Goal: Communication & Community: Share content

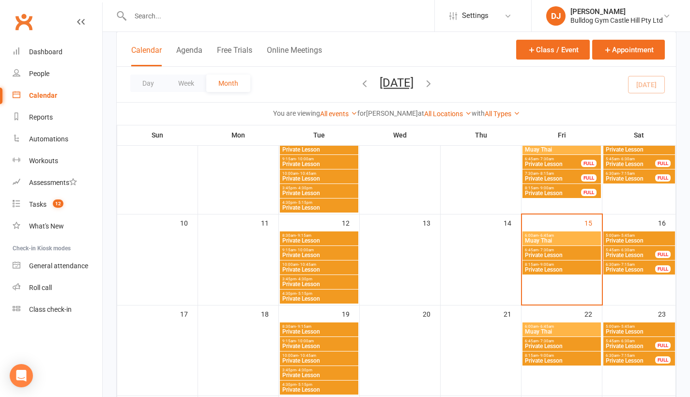
scroll to position [158, 0]
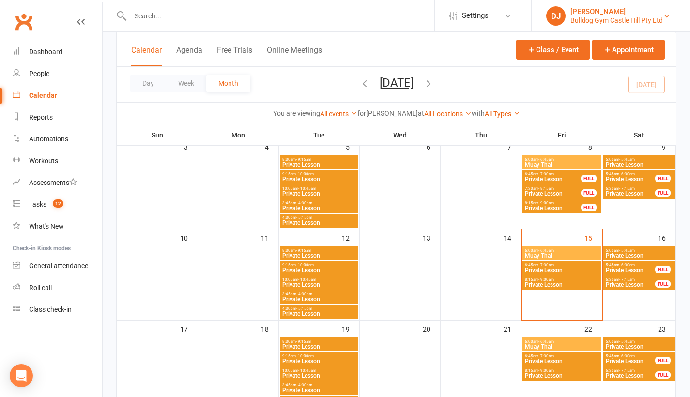
click at [657, 17] on div "Bulldog Gym Castle Hill Pty Ltd" at bounding box center [617, 20] width 93 height 9
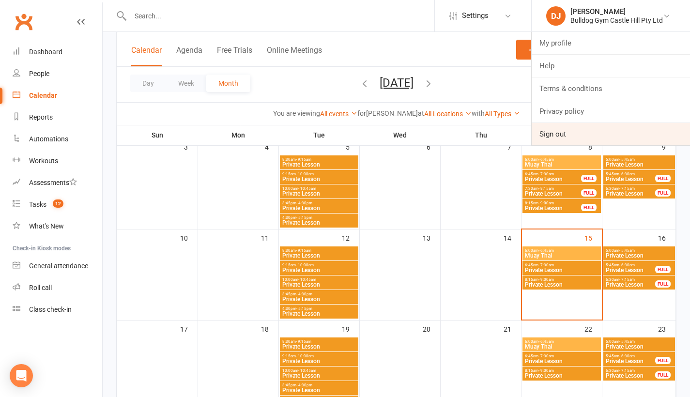
click at [559, 127] on link "Sign out" at bounding box center [611, 134] width 158 height 22
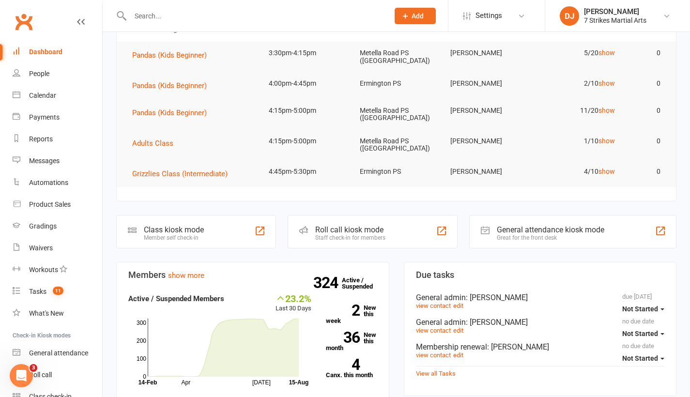
scroll to position [125, 0]
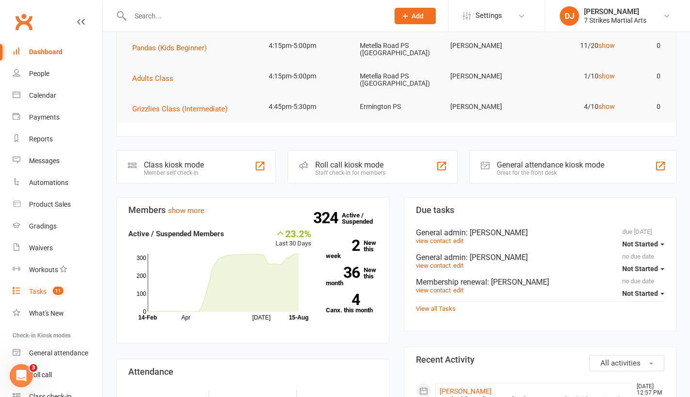
click at [42, 287] on link "Tasks 11" at bounding box center [58, 292] width 90 height 22
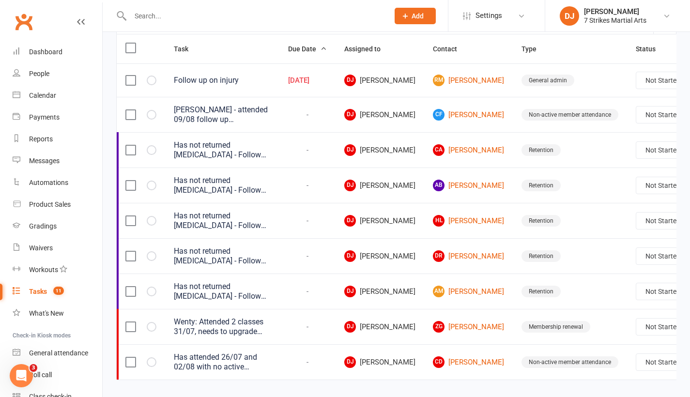
scroll to position [134, 0]
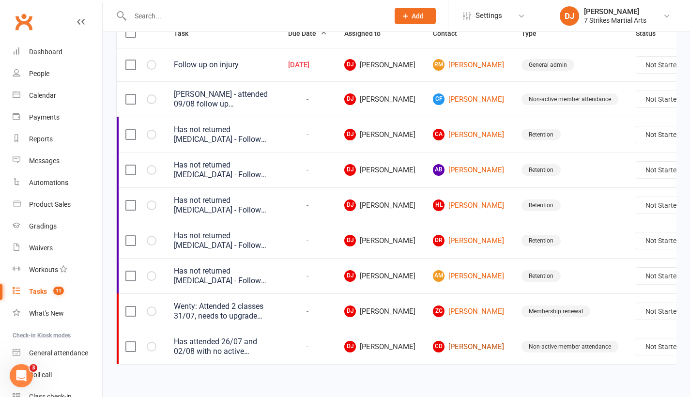
click at [433, 343] on link "CD [PERSON_NAME]" at bounding box center [468, 347] width 71 height 12
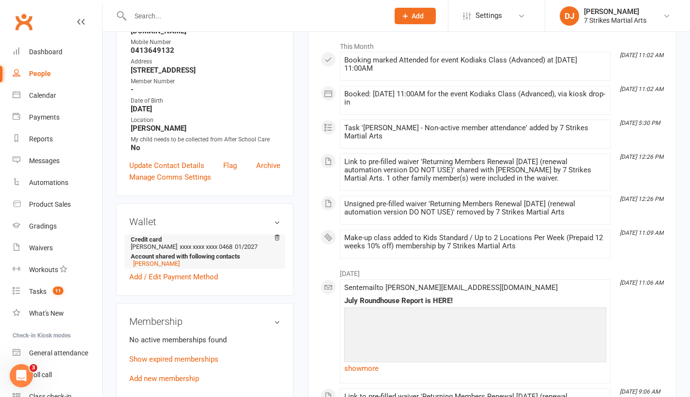
scroll to position [248, 0]
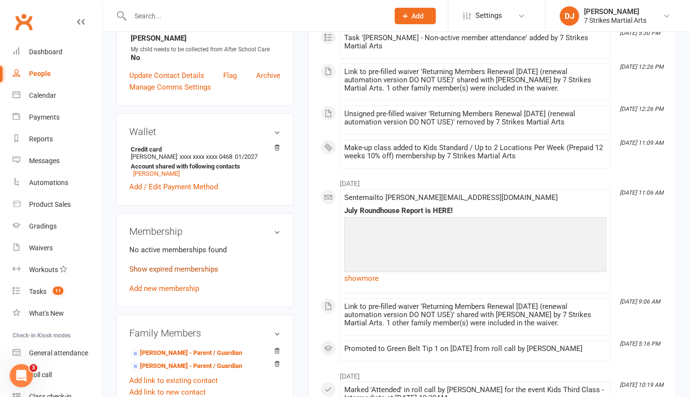
click at [212, 265] on link "Show expired memberships" at bounding box center [173, 269] width 89 height 9
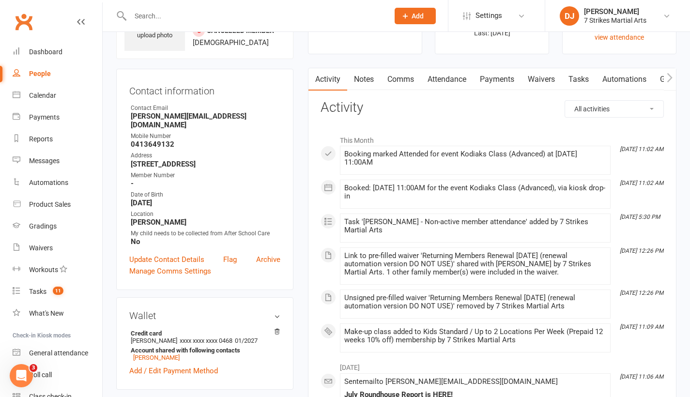
scroll to position [227, 0]
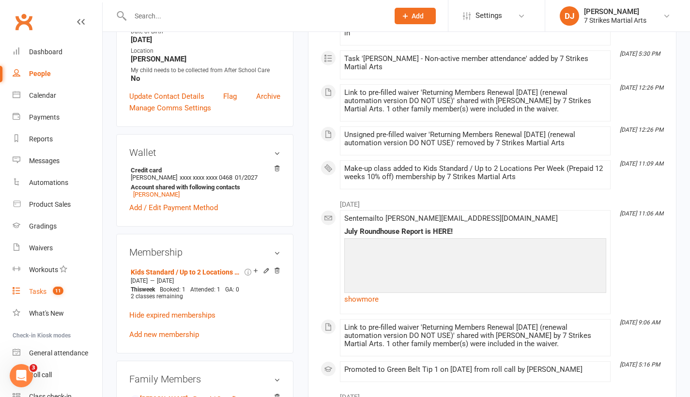
click at [43, 298] on link "Tasks 11" at bounding box center [58, 292] width 90 height 22
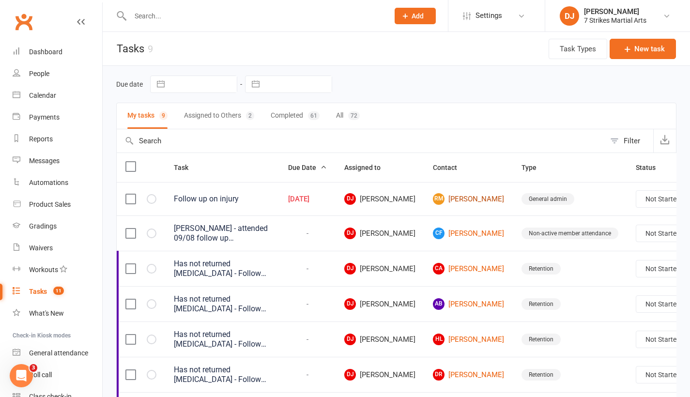
click at [433, 198] on link "RM Rithun Murugavijay" at bounding box center [468, 199] width 71 height 12
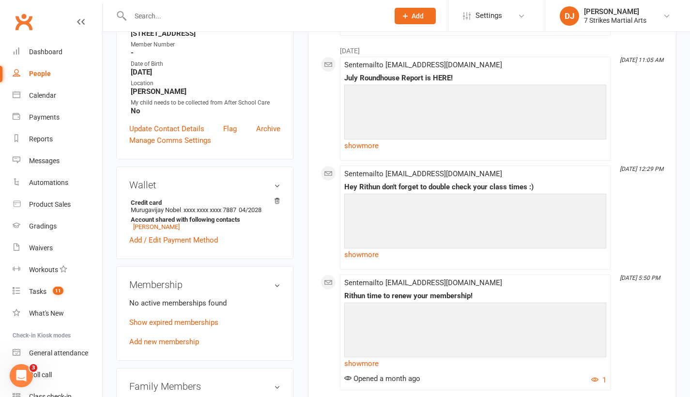
scroll to position [105, 0]
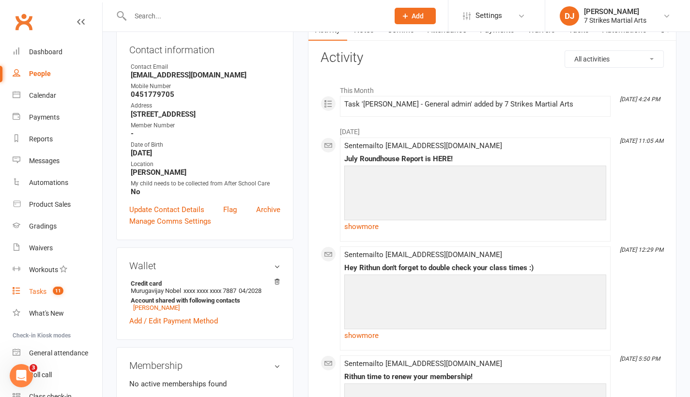
click at [56, 295] on count-badge "11" at bounding box center [56, 292] width 16 height 8
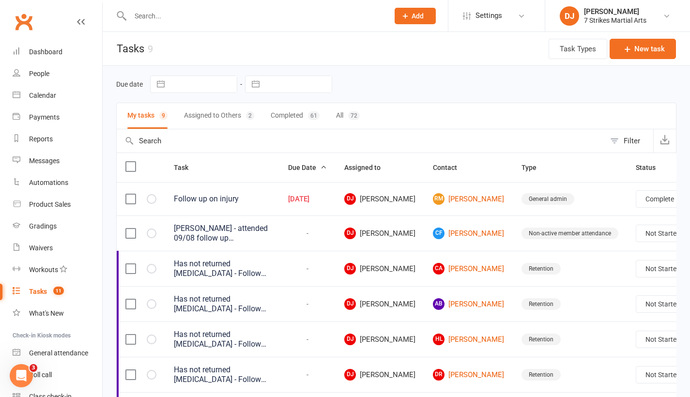
select select "unstarted"
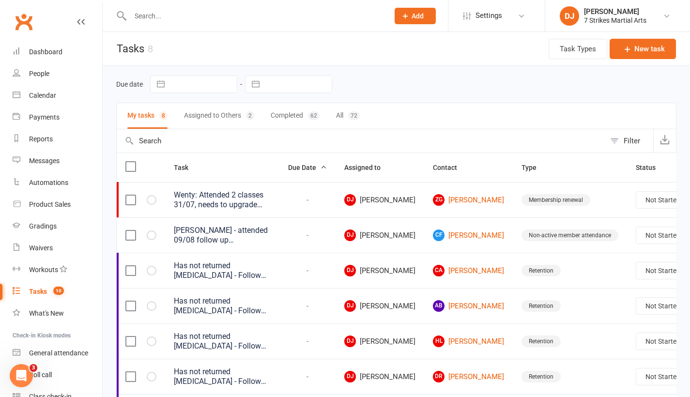
click at [265, 16] on input "text" at bounding box center [254, 16] width 255 height 14
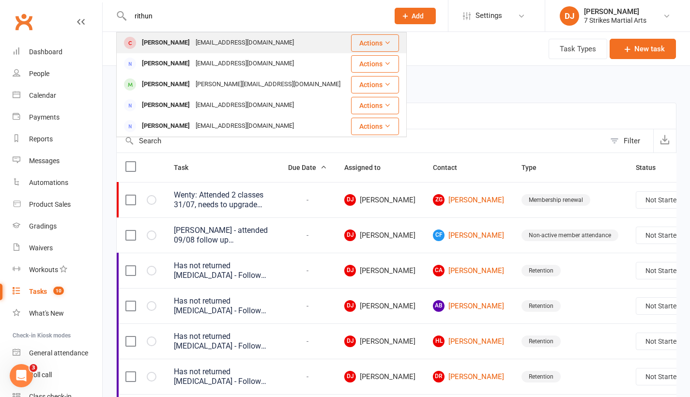
type input "rithun"
click at [193, 41] on div "[PERSON_NAME]" at bounding box center [166, 43] width 54 height 14
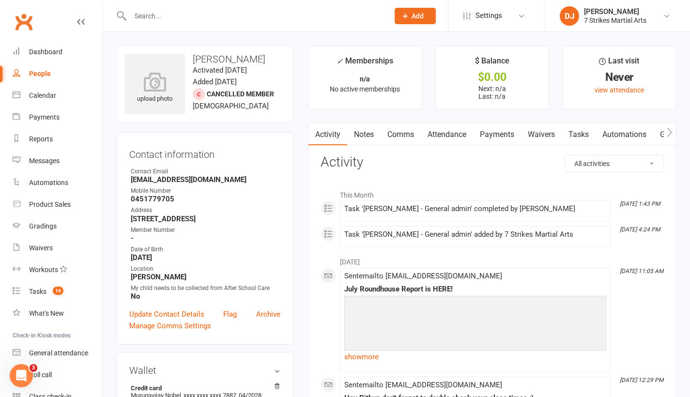
click at [369, 134] on link "Notes" at bounding box center [363, 135] width 33 height 22
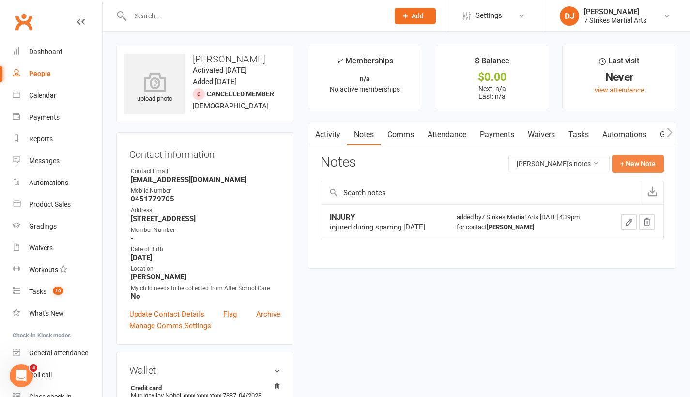
click at [627, 165] on button "+ New Note" at bounding box center [638, 163] width 52 height 17
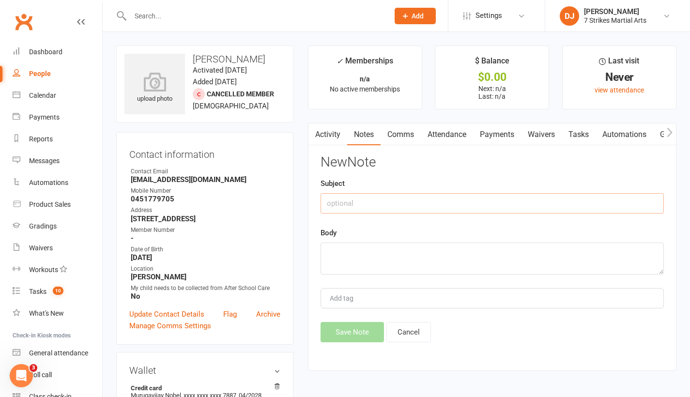
click at [398, 200] on input "text" at bounding box center [492, 203] width 343 height 20
type input "Follow up"
click at [400, 251] on textarea at bounding box center [492, 259] width 343 height 32
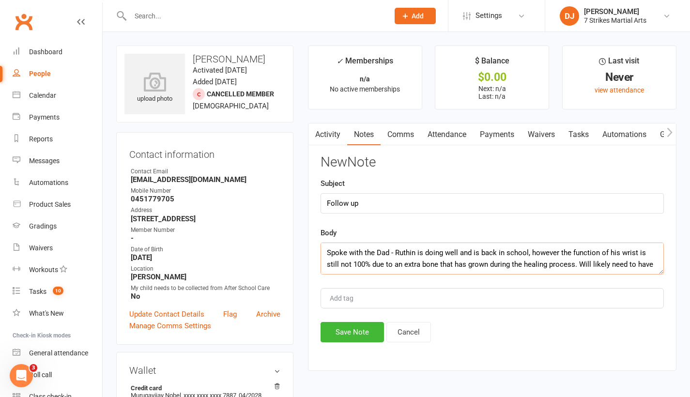
scroll to position [6, 0]
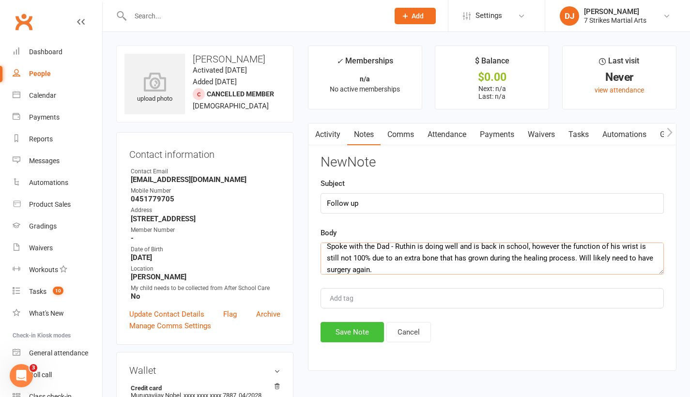
type textarea "Spoke with the Dad - Ruthin is doing well and is back in school, however the fu…"
click at [362, 331] on button "Save Note" at bounding box center [352, 332] width 63 height 20
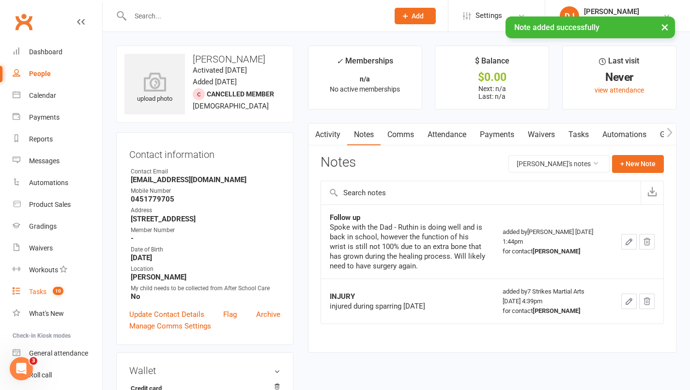
click at [53, 296] on link "Tasks 10" at bounding box center [58, 292] width 90 height 22
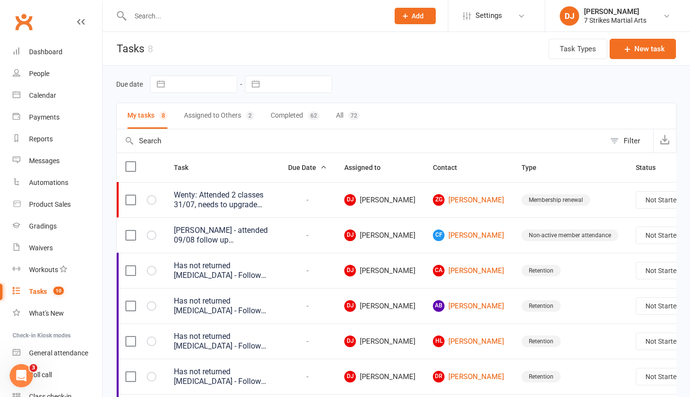
click at [256, 207] on div "Wenty: Attended 2 classes 31/07, needs to upgrade membership as already attends…" at bounding box center [222, 199] width 97 height 19
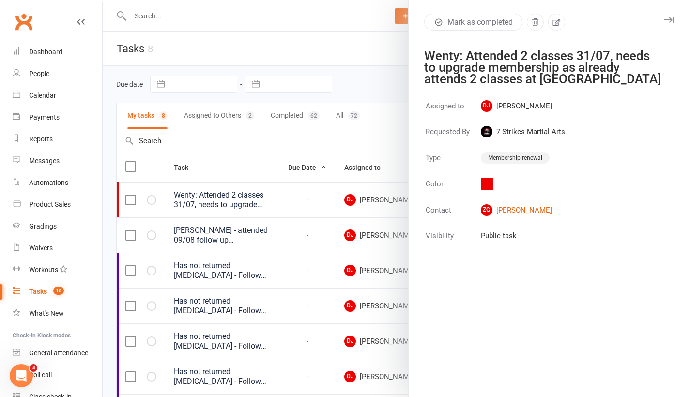
click at [355, 52] on div at bounding box center [397, 198] width 588 height 397
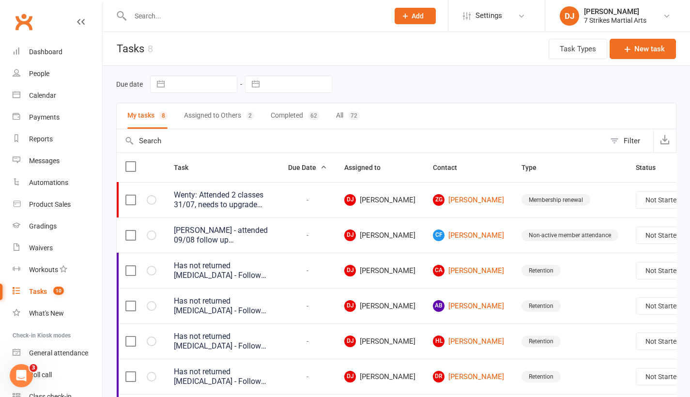
click at [229, 234] on div "[PERSON_NAME] - attended 09/08 follow up membership form" at bounding box center [222, 235] width 97 height 19
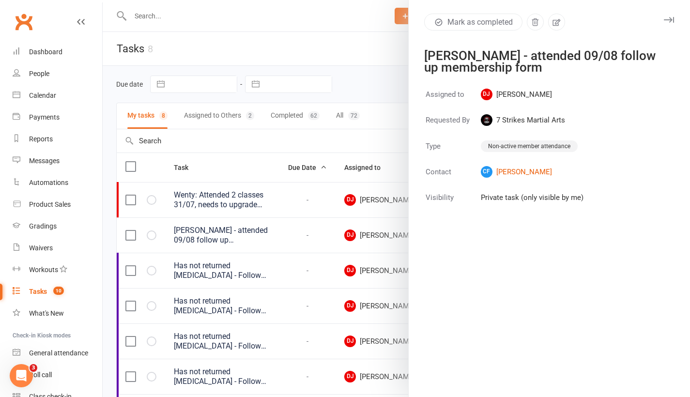
click at [345, 64] on div at bounding box center [397, 198] width 588 height 397
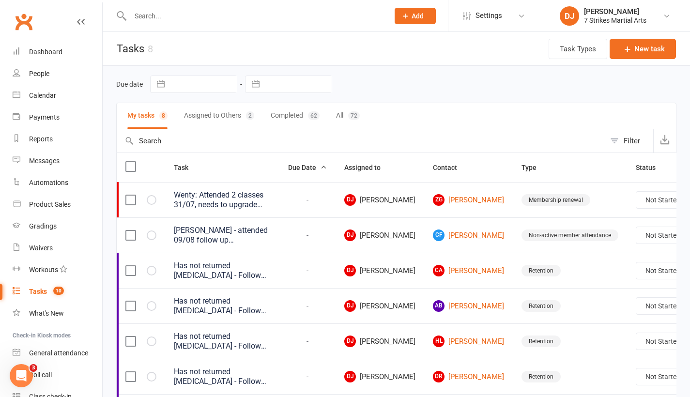
click at [433, 236] on link "CF [PERSON_NAME]" at bounding box center [468, 236] width 71 height 12
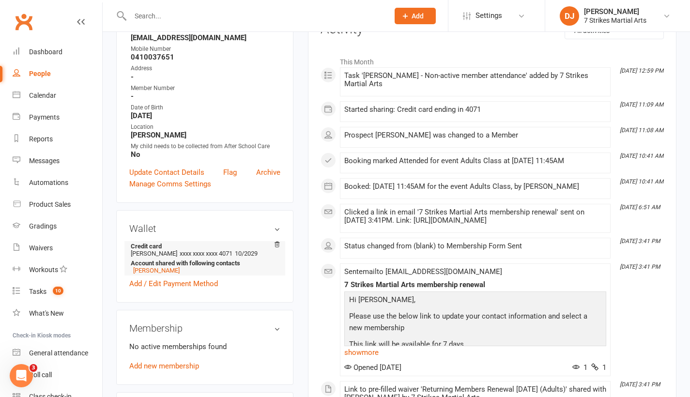
scroll to position [165, 0]
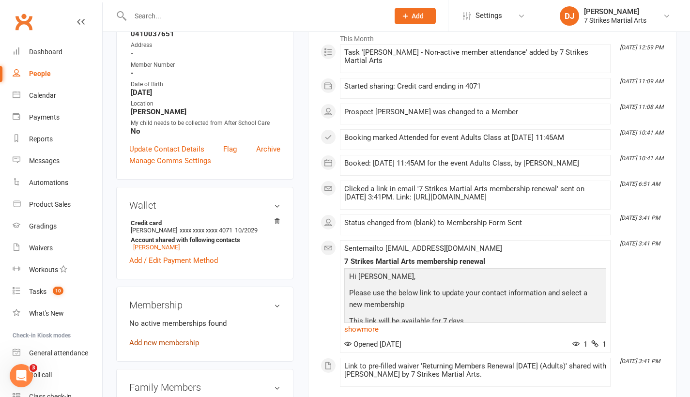
click at [183, 346] on link "Add new membership" at bounding box center [164, 343] width 70 height 9
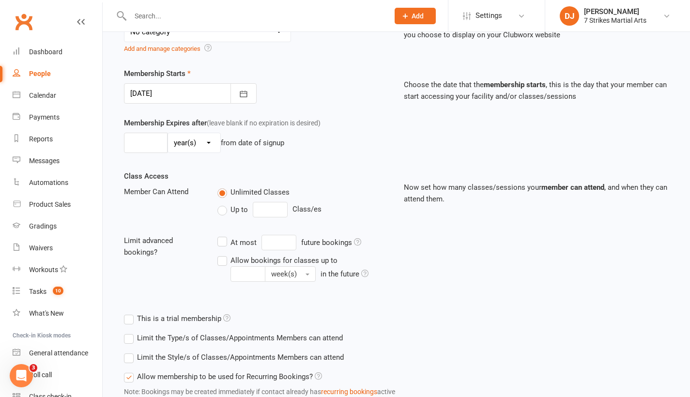
scroll to position [144, 0]
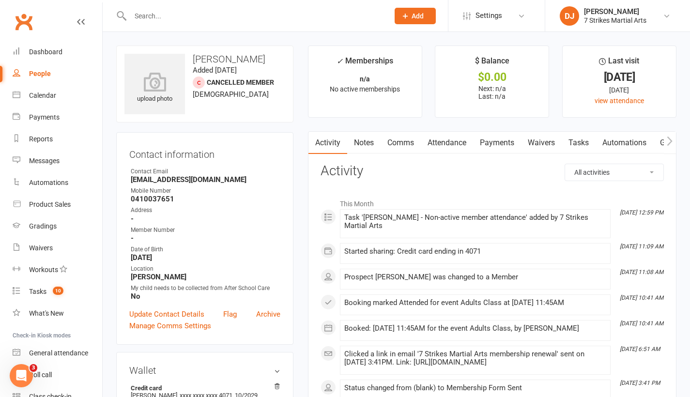
click at [550, 145] on link "Waivers" at bounding box center [541, 143] width 41 height 22
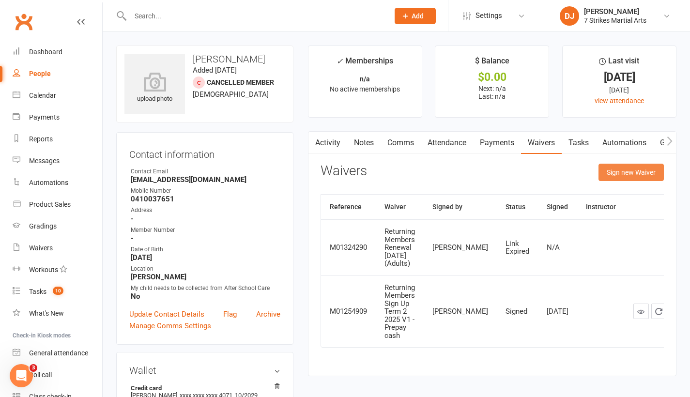
click at [642, 174] on button "Sign new Waiver" at bounding box center [631, 172] width 65 height 17
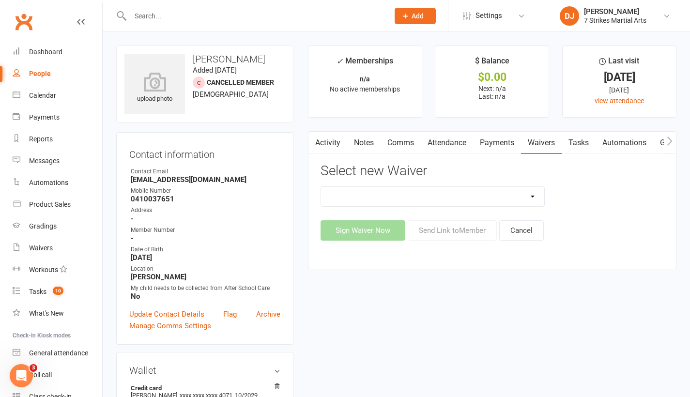
select select "14638"
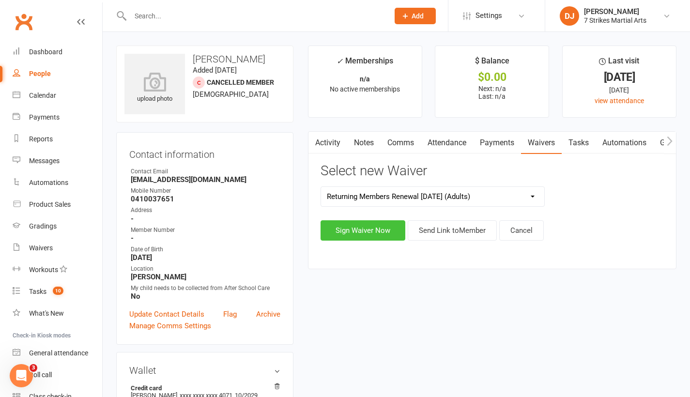
click at [376, 233] on button "Sign Waiver Now" at bounding box center [363, 230] width 85 height 20
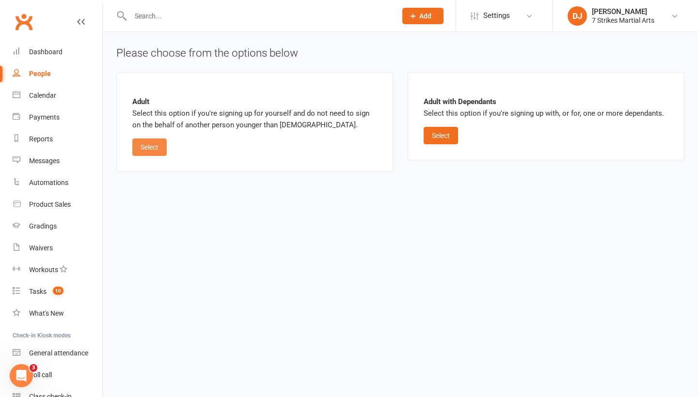
click at [160, 152] on button "Select" at bounding box center [149, 147] width 34 height 17
select select "bank_account"
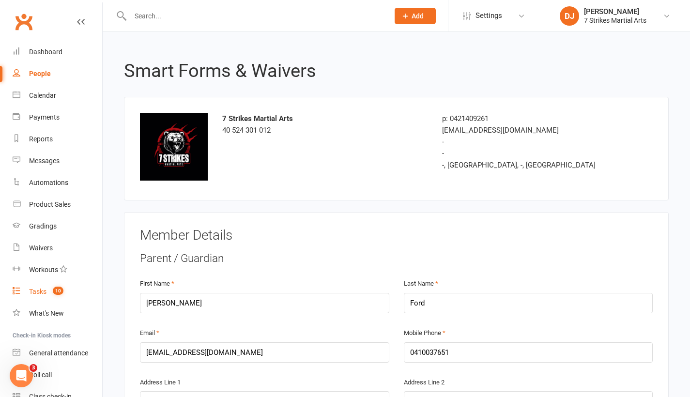
click at [45, 290] on div "Tasks" at bounding box center [37, 292] width 17 height 8
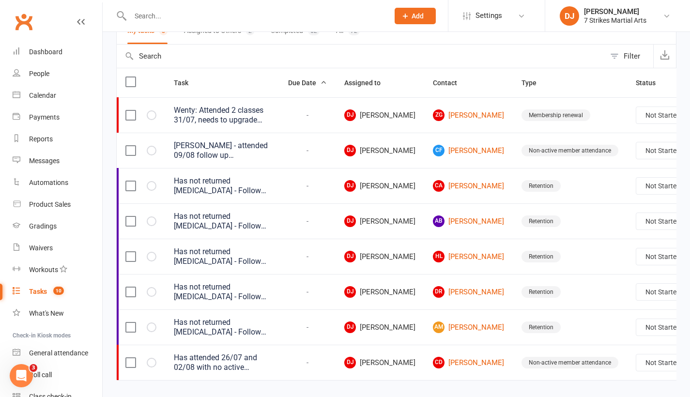
scroll to position [124, 0]
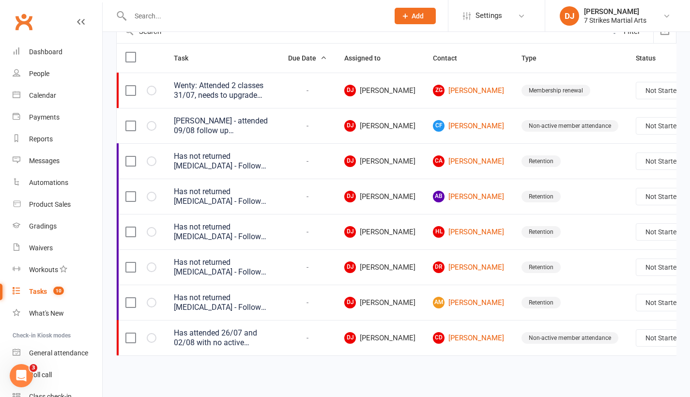
click at [220, 328] on div "Has attended 26/07 and 02/08 with no active membership - follow up urgently" at bounding box center [222, 337] width 97 height 19
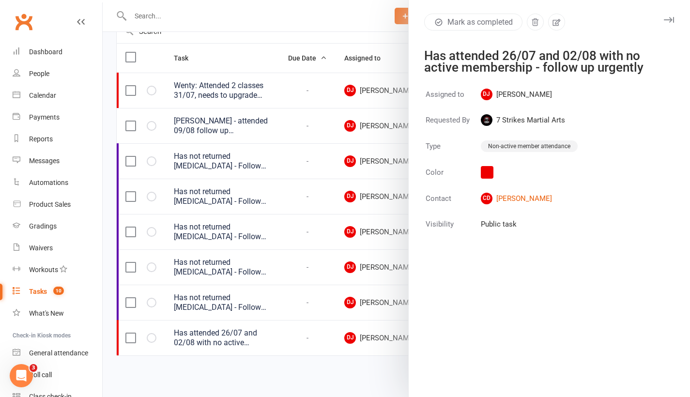
click at [291, 342] on div at bounding box center [397, 198] width 588 height 397
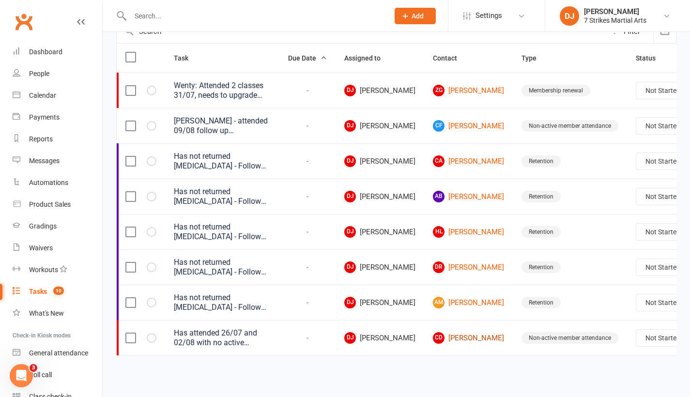
click at [438, 332] on link "CD [PERSON_NAME]" at bounding box center [468, 338] width 71 height 12
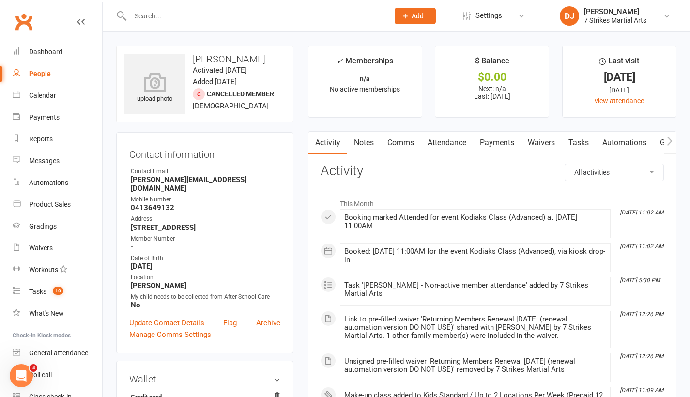
click at [552, 141] on link "Waivers" at bounding box center [541, 143] width 41 height 22
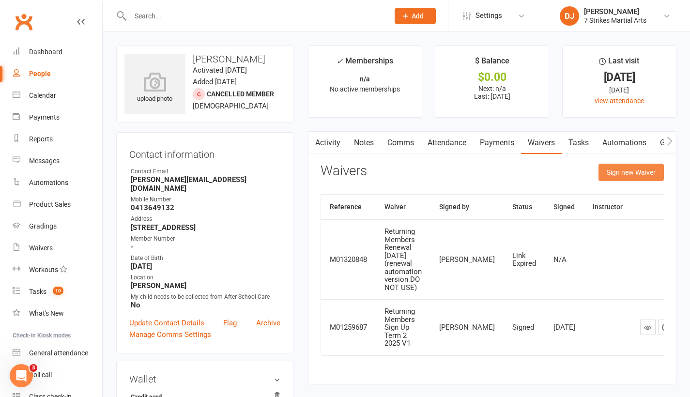
click at [623, 175] on button "Sign new Waiver" at bounding box center [631, 172] width 65 height 17
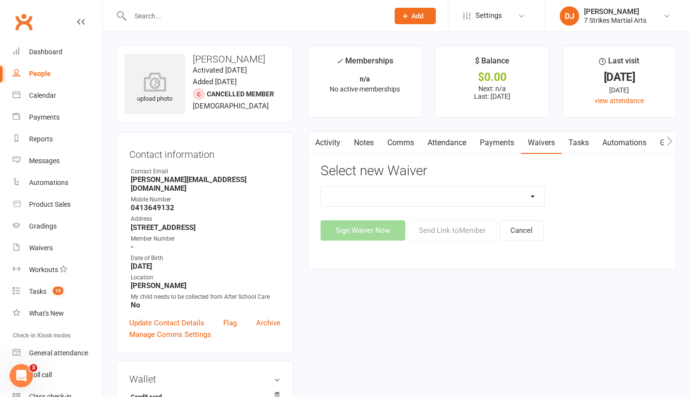
select select "14572"
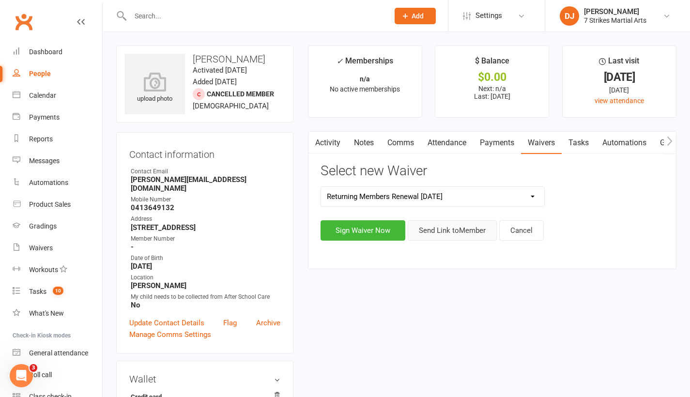
click at [469, 230] on button "Send Link to Member" at bounding box center [452, 230] width 89 height 20
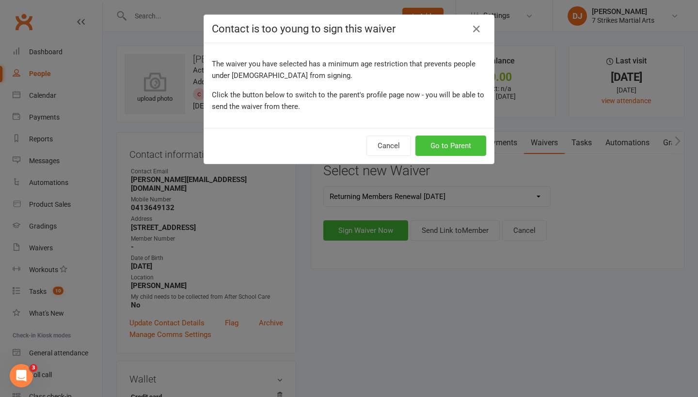
click at [461, 147] on button "Go to Parent" at bounding box center [450, 146] width 71 height 20
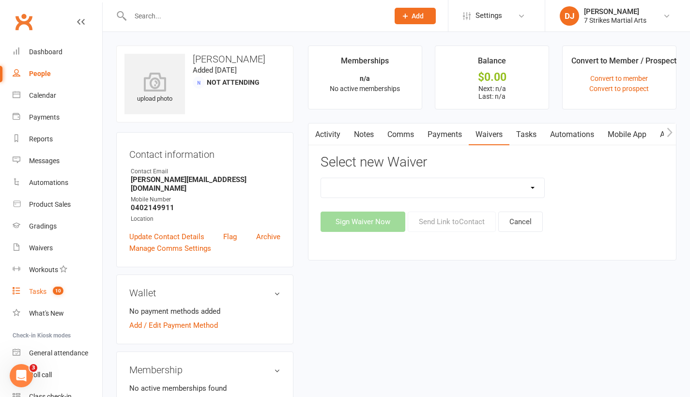
click at [44, 294] on div "Tasks" at bounding box center [37, 292] width 17 height 8
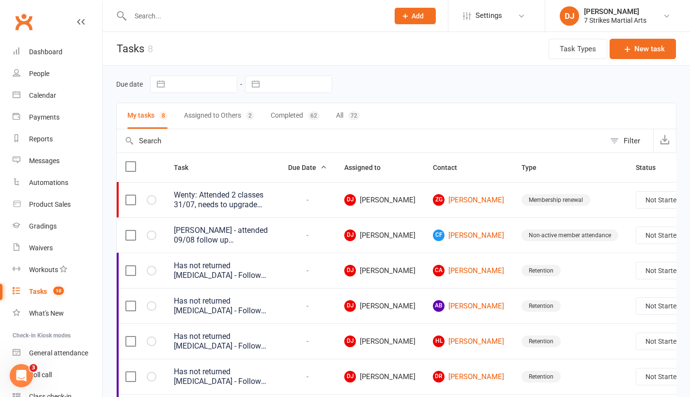
click at [242, 18] on input "text" at bounding box center [254, 16] width 255 height 14
click at [37, 163] on div "Messages" at bounding box center [44, 161] width 31 height 8
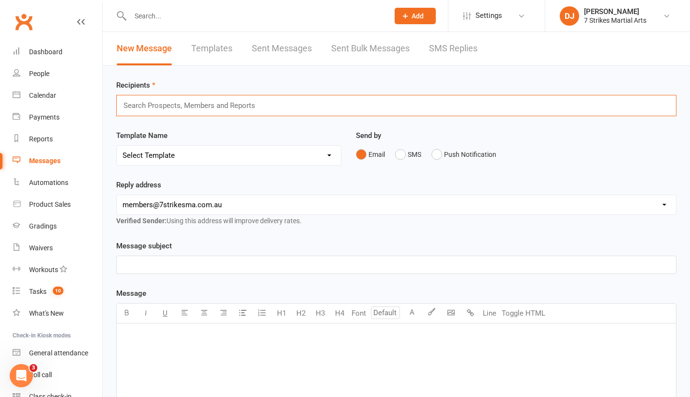
click at [251, 105] on input "text" at bounding box center [194, 105] width 142 height 13
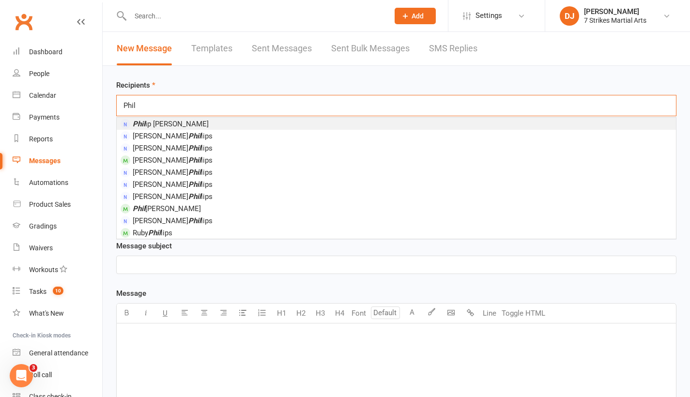
type input "Phil"
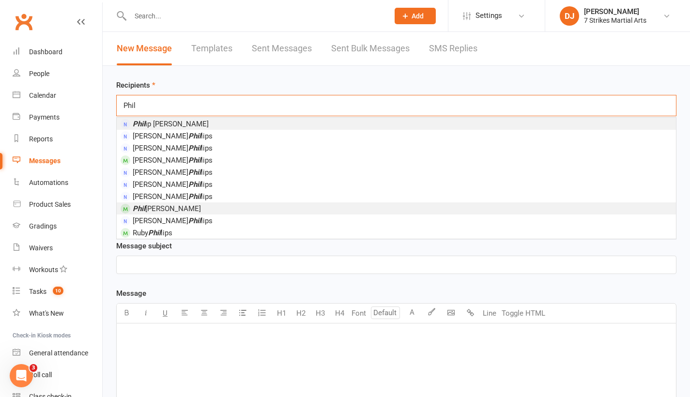
drag, startPoint x: 251, startPoint y: 105, endPoint x: 169, endPoint y: 210, distance: 133.5
click at [169, 210] on span "[PERSON_NAME] ip [PERSON_NAME]" at bounding box center [167, 208] width 68 height 9
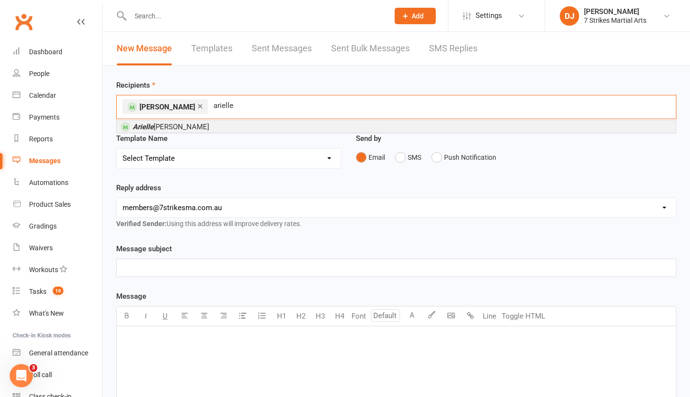
type input "Arielle"
drag, startPoint x: 247, startPoint y: 131, endPoint x: 193, endPoint y: 128, distance: 53.8
click at [193, 128] on li "[PERSON_NAME]" at bounding box center [396, 127] width 559 height 12
type input "[PERSON_NAME]"
drag, startPoint x: 299, startPoint y: 137, endPoint x: 221, endPoint y: 126, distance: 79.3
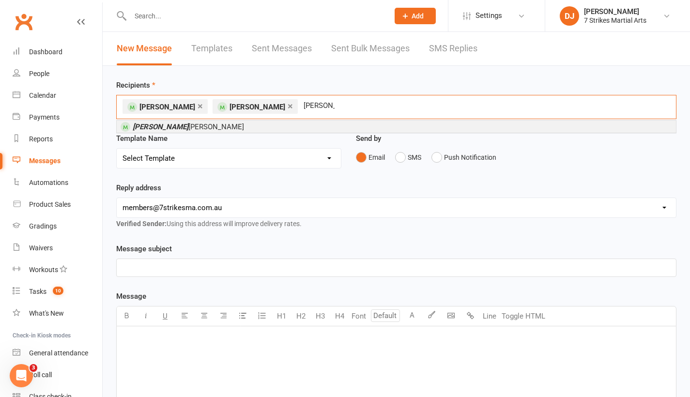
click at [221, 126] on li "[PERSON_NAME]" at bounding box center [396, 127] width 559 height 12
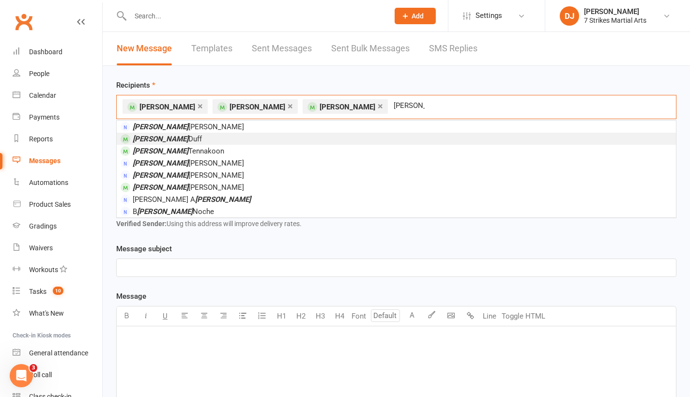
type input "[PERSON_NAME]"
click at [195, 138] on li "[PERSON_NAME]" at bounding box center [396, 139] width 559 height 12
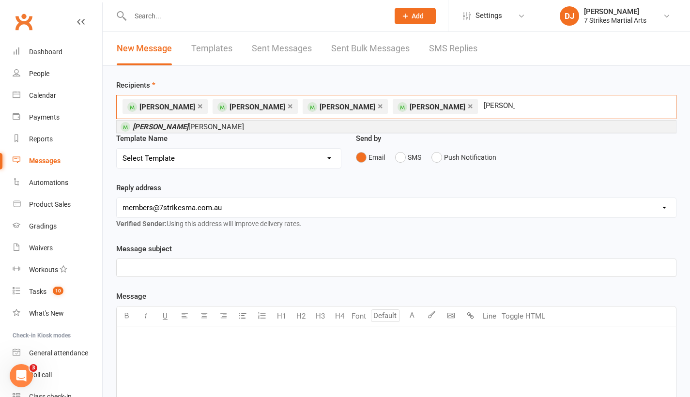
type input "[PERSON_NAME]"
drag, startPoint x: 226, startPoint y: 133, endPoint x: 175, endPoint y: 129, distance: 51.5
click at [175, 129] on span "[PERSON_NAME]" at bounding box center [188, 127] width 111 height 9
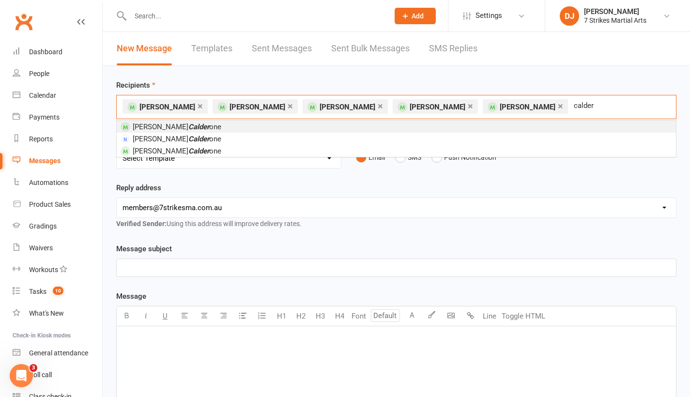
type input "calder"
click at [225, 125] on li "[PERSON_NAME] one" at bounding box center [396, 127] width 559 height 12
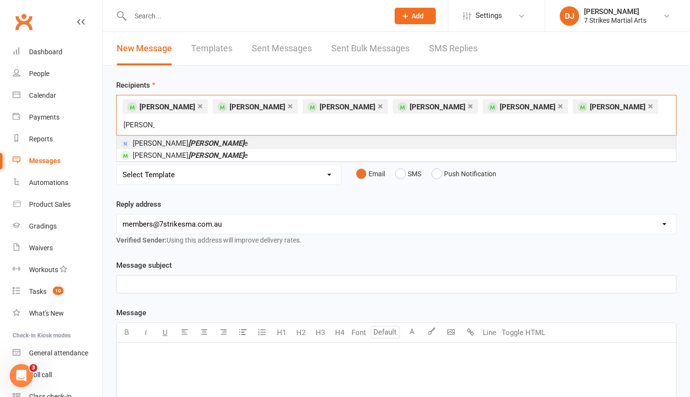
type input "[PERSON_NAME]"
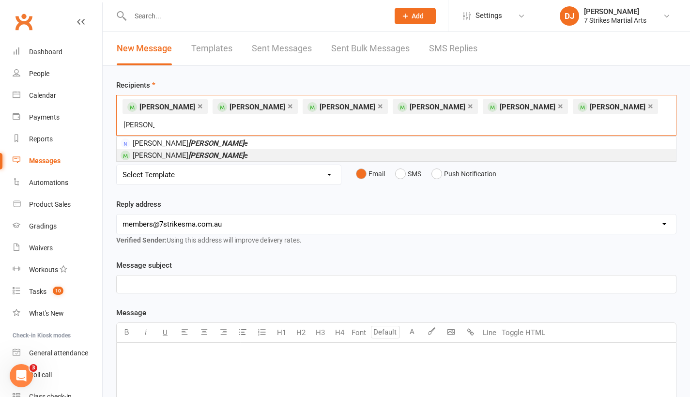
drag, startPoint x: 337, startPoint y: 129, endPoint x: 187, endPoint y: 140, distance: 150.1
click at [188, 151] on em "[PERSON_NAME]" at bounding box center [216, 155] width 56 height 9
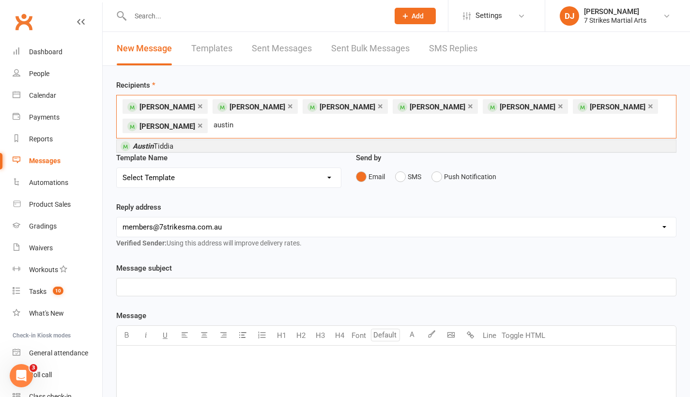
type input "Austin"
drag, startPoint x: 219, startPoint y: 137, endPoint x: 193, endPoint y: 145, distance: 27.6
click at [193, 145] on li "[PERSON_NAME]" at bounding box center [396, 146] width 559 height 12
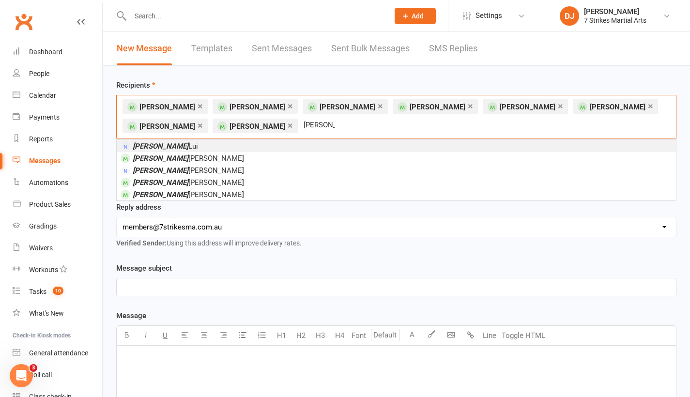
type input "[PERSON_NAME]"
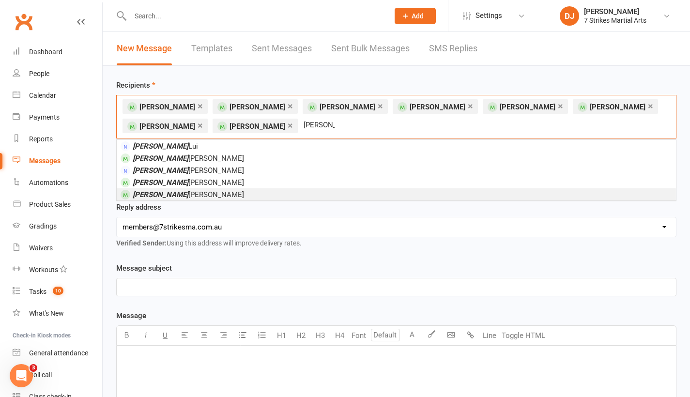
drag, startPoint x: 304, startPoint y: 124, endPoint x: 167, endPoint y: 195, distance: 153.8
click at [167, 195] on span "[PERSON_NAME]" at bounding box center [188, 194] width 111 height 9
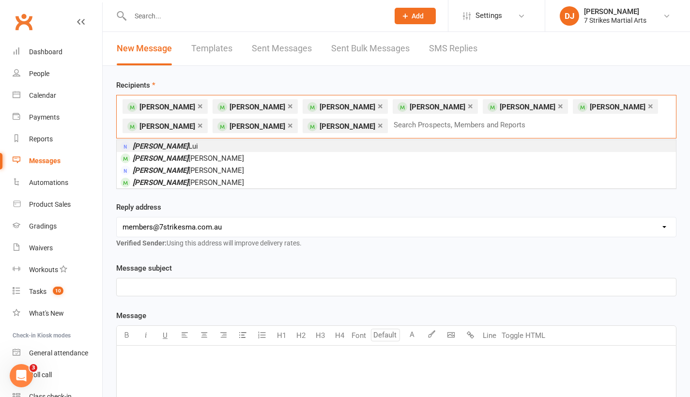
click at [198, 105] on link "×" at bounding box center [200, 106] width 5 height 16
click at [323, 124] on input "text" at bounding box center [374, 125] width 142 height 13
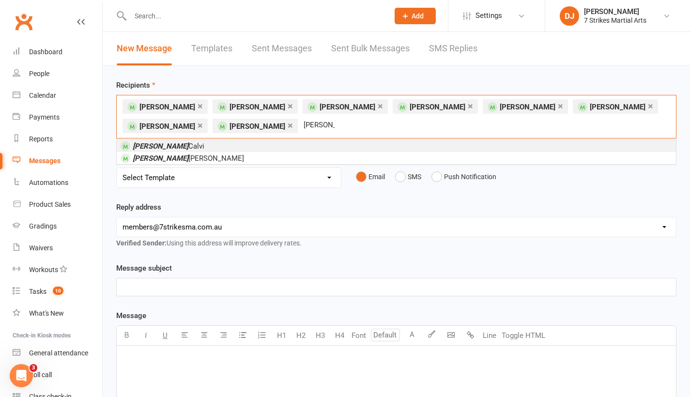
type input "[PERSON_NAME]"
drag, startPoint x: 323, startPoint y: 124, endPoint x: 176, endPoint y: 158, distance: 150.9
click at [176, 158] on span "[PERSON_NAME]" at bounding box center [188, 158] width 111 height 9
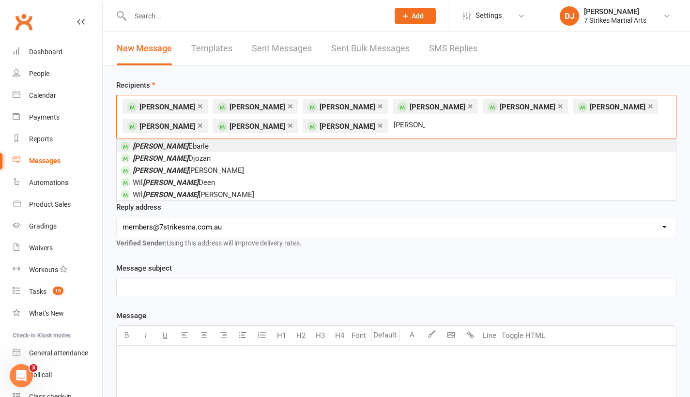
type input "[PERSON_NAME]"
drag, startPoint x: 408, startPoint y: 123, endPoint x: 178, endPoint y: 170, distance: 234.8
click at [178, 170] on span "[PERSON_NAME]" at bounding box center [188, 170] width 111 height 9
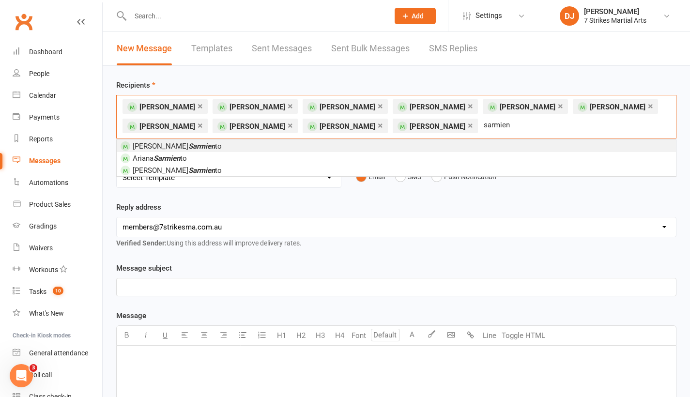
type input "sardine"
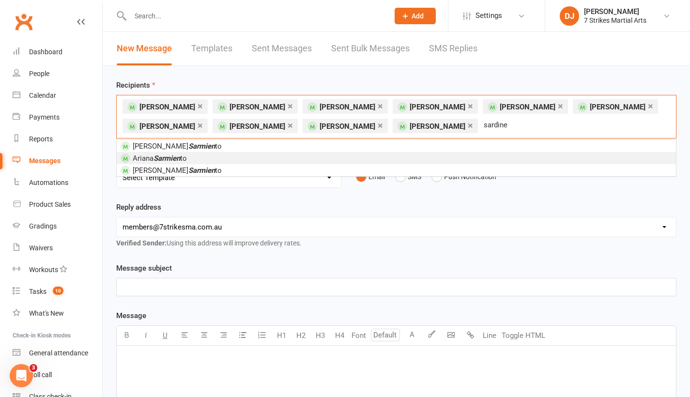
drag, startPoint x: 486, startPoint y: 118, endPoint x: 183, endPoint y: 160, distance: 306.1
click at [183, 160] on span "[PERSON_NAME] to" at bounding box center [160, 158] width 54 height 9
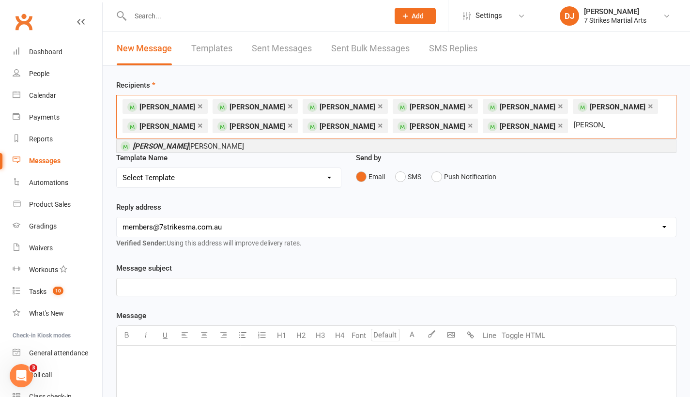
type input "[PERSON_NAME]"
drag, startPoint x: 463, startPoint y: 145, endPoint x: 231, endPoint y: 145, distance: 232.5
click at [231, 145] on li "[PERSON_NAME]" at bounding box center [396, 146] width 559 height 12
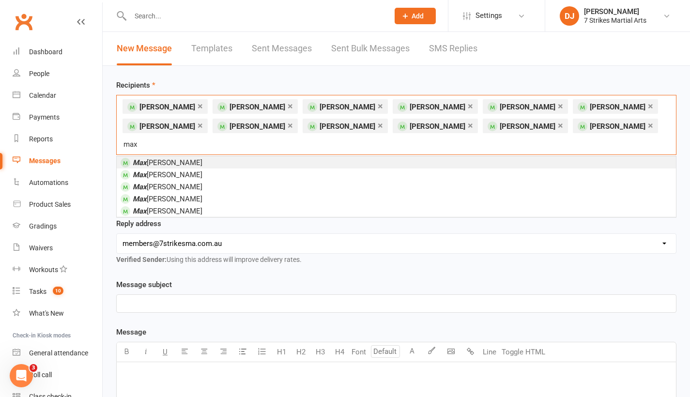
type input "max"
click at [314, 160] on li "[PERSON_NAME]" at bounding box center [396, 162] width 559 height 12
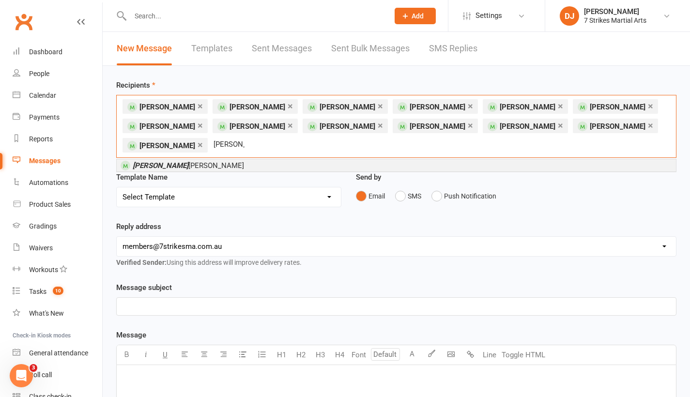
type input "[PERSON_NAME]"
click at [225, 162] on li "[PERSON_NAME]" at bounding box center [396, 165] width 559 height 12
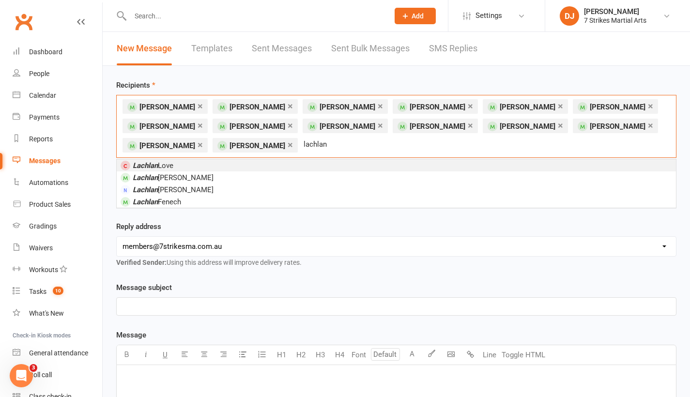
type input "Lachlan"
drag, startPoint x: 281, startPoint y: 155, endPoint x: 181, endPoint y: 177, distance: 103.2
click at [181, 177] on span "[PERSON_NAME]" at bounding box center [173, 177] width 81 height 9
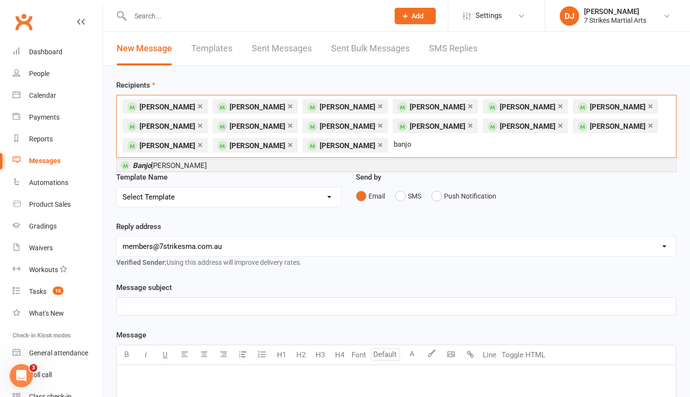
type input "banjo"
click at [279, 165] on li "[PERSON_NAME]" at bounding box center [396, 165] width 559 height 12
type input "brax"
click at [357, 165] on li "Brax ton Calvi" at bounding box center [396, 165] width 559 height 12
type input "calvi"
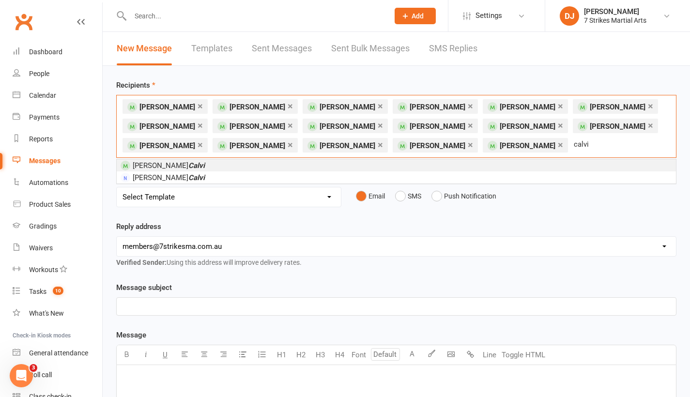
click at [200, 167] on li "[PERSON_NAME]" at bounding box center [396, 165] width 559 height 12
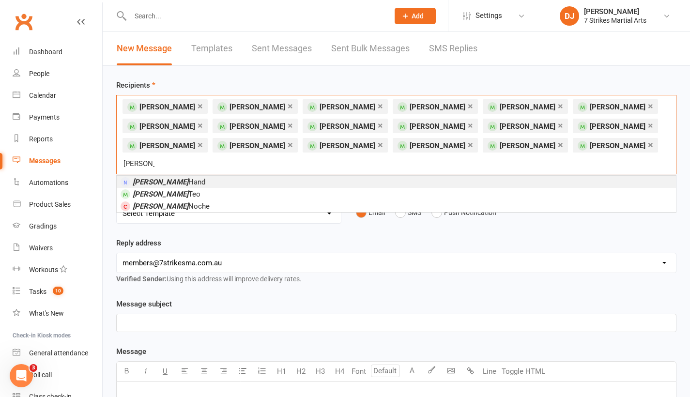
type input "[PERSON_NAME]"
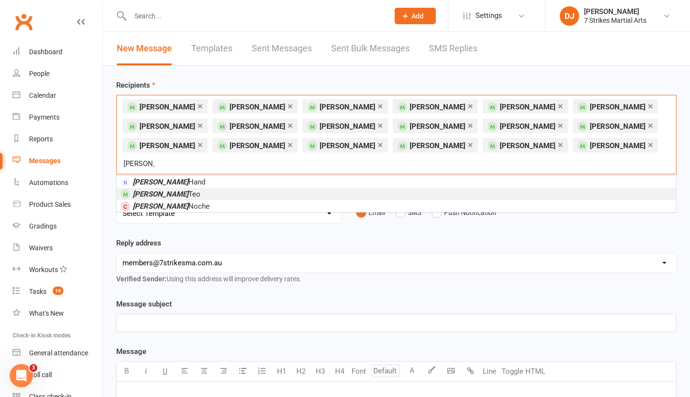
drag, startPoint x: 361, startPoint y: 163, endPoint x: 177, endPoint y: 178, distance: 184.7
click at [177, 188] on li "[PERSON_NAME]" at bounding box center [396, 194] width 559 height 12
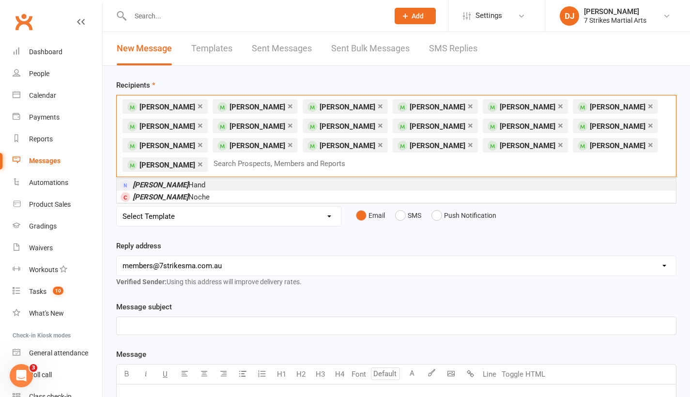
type input "c"
type input "Ariana"
drag, startPoint x: 229, startPoint y: 171, endPoint x: 186, endPoint y: 187, distance: 45.2
click at [186, 187] on li "[PERSON_NAME]" at bounding box center [396, 185] width 559 height 12
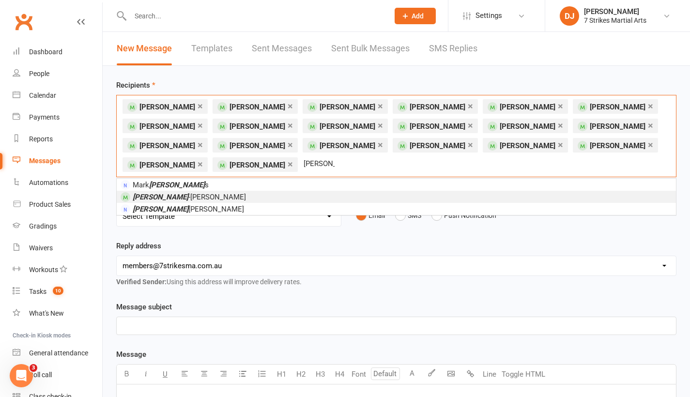
type input "[PERSON_NAME]"
click at [232, 196] on li "[PERSON_NAME]" at bounding box center [396, 197] width 559 height 12
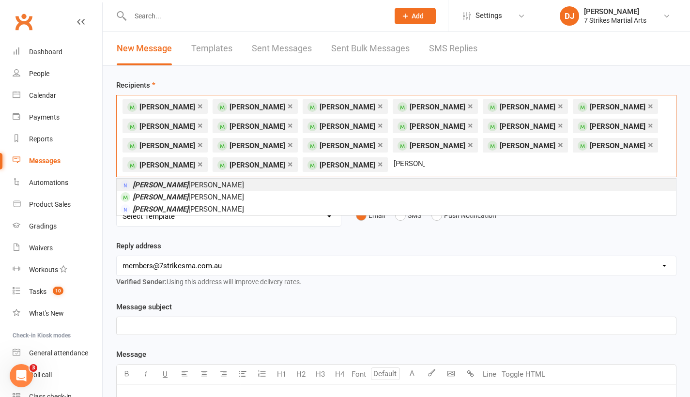
type input "[PERSON_NAME]"
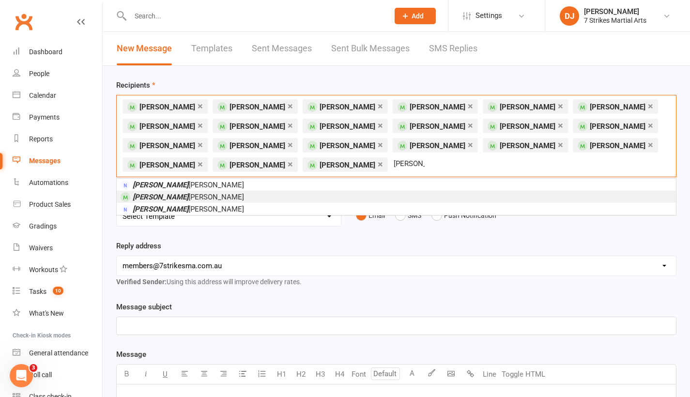
drag, startPoint x: 352, startPoint y: 173, endPoint x: 163, endPoint y: 196, distance: 189.8
click at [164, 196] on span "[PERSON_NAME]" at bounding box center [188, 197] width 111 height 9
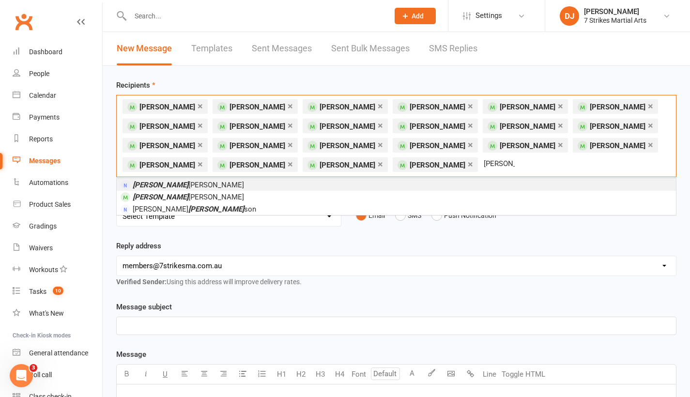
type input "[PERSON_NAME]"
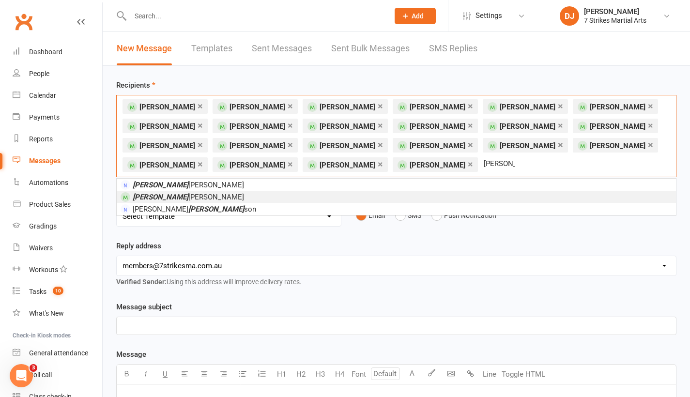
drag, startPoint x: 423, startPoint y: 173, endPoint x: 185, endPoint y: 197, distance: 239.5
click at [185, 197] on li "[PERSON_NAME]" at bounding box center [396, 197] width 559 height 12
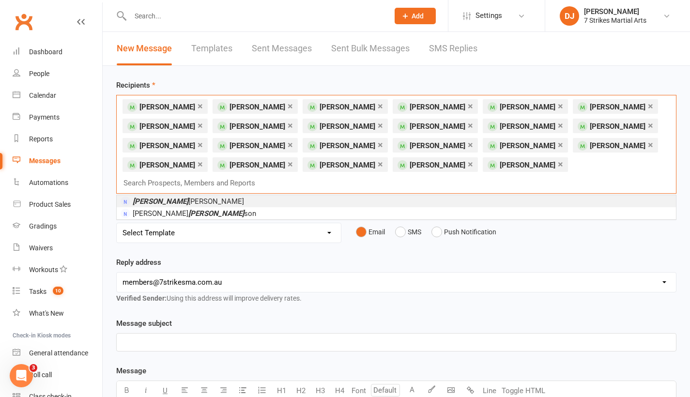
click at [265, 177] on input "text" at bounding box center [194, 183] width 143 height 13
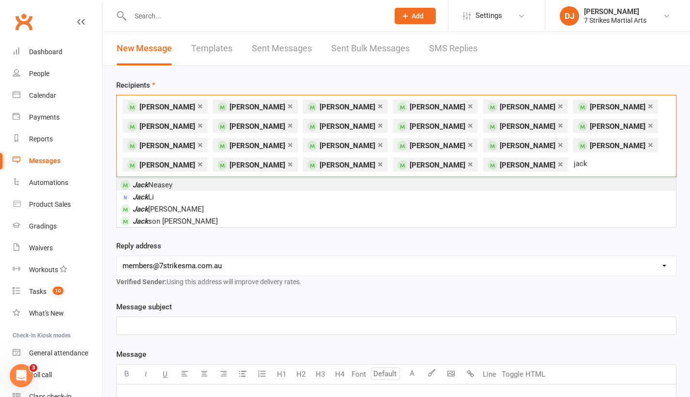
type input "jack"
click at [184, 185] on li "[PERSON_NAME]" at bounding box center [396, 185] width 559 height 12
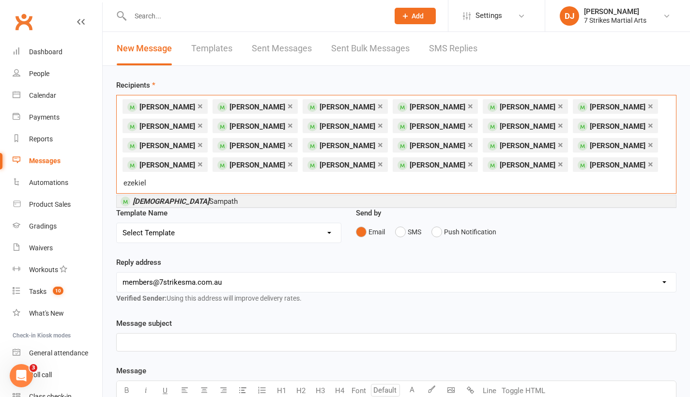
type input "[DEMOGRAPHIC_DATA]"
drag, startPoint x: 404, startPoint y: 182, endPoint x: 199, endPoint y: 185, distance: 205.4
click at [199, 195] on li "[PERSON_NAME]" at bounding box center [396, 201] width 559 height 12
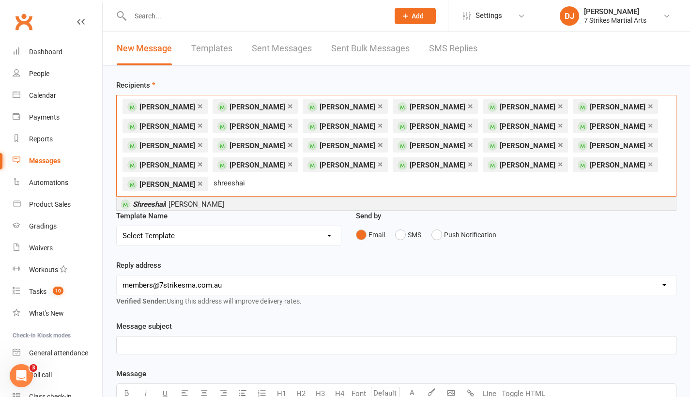
type input "shreeshai"
click at [223, 199] on li "Shreeshai l [PERSON_NAME]" at bounding box center [396, 204] width 559 height 12
type input "[PERSON_NAME]"
click at [222, 206] on li "[PERSON_NAME]" at bounding box center [396, 204] width 559 height 12
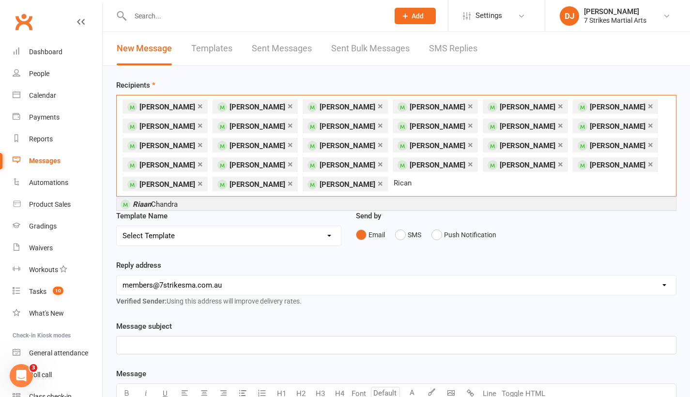
type input "Rican"
drag, startPoint x: 438, startPoint y: 191, endPoint x: 279, endPoint y: 203, distance: 159.4
click at [279, 203] on li "[PERSON_NAME]" at bounding box center [396, 204] width 559 height 12
type input "Kayla"
drag, startPoint x: 519, startPoint y: 193, endPoint x: 436, endPoint y: 203, distance: 83.5
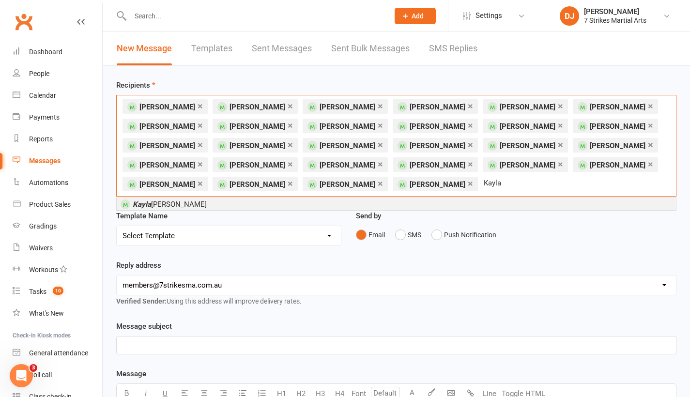
click at [436, 203] on li "[PERSON_NAME]" at bounding box center [396, 204] width 559 height 12
type input "kiara"
click at [234, 202] on li "[PERSON_NAME]" at bounding box center [396, 204] width 559 height 12
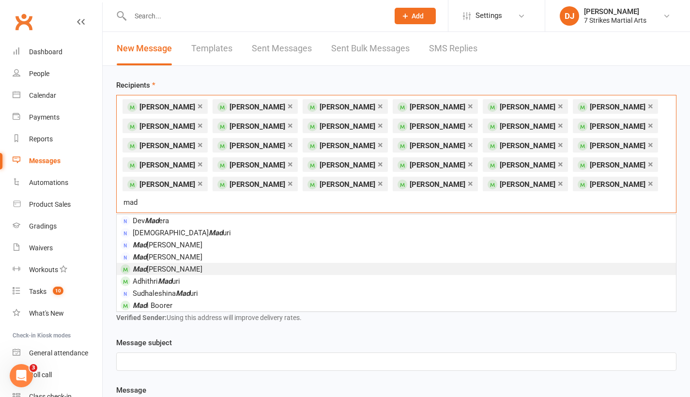
type input "mad"
click at [186, 269] on span "Mad [PERSON_NAME]" at bounding box center [168, 269] width 70 height 9
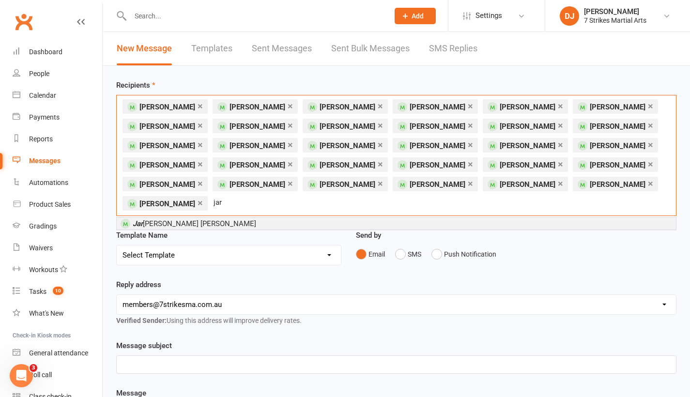
type input "jar"
click at [213, 222] on li "Jar [PERSON_NAME] [PERSON_NAME]" at bounding box center [396, 223] width 559 height 12
type input "[PERSON_NAME]"
click at [211, 223] on li "[PERSON_NAME]" at bounding box center [396, 223] width 559 height 12
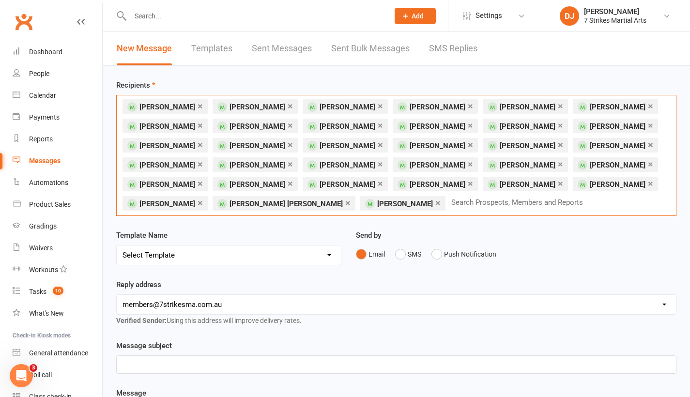
scroll to position [72, 0]
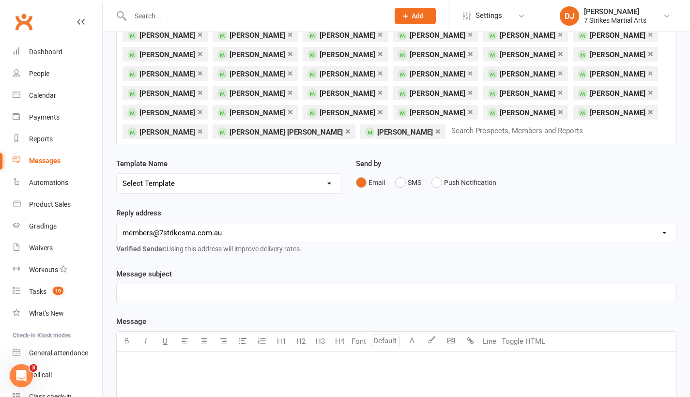
click at [260, 292] on p "﻿" at bounding box center [397, 293] width 548 height 12
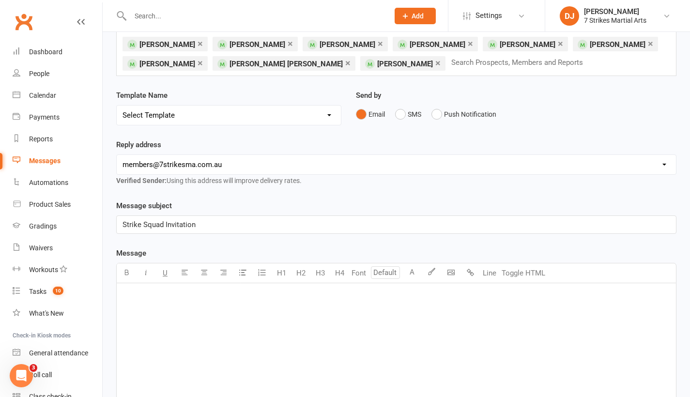
scroll to position [190, 0]
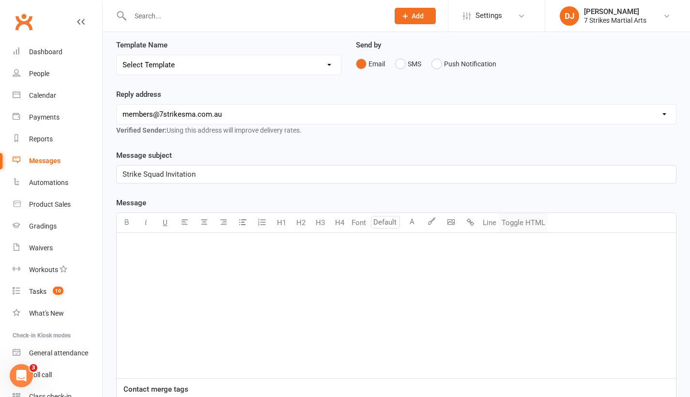
click at [520, 228] on button "Toggle HTML" at bounding box center [523, 222] width 48 height 19
paste textarea "<!DOCTYPE html> <html xmlns:v="urn:schemas-microsoft-com:vml" xmlns:o="urn:sche…"
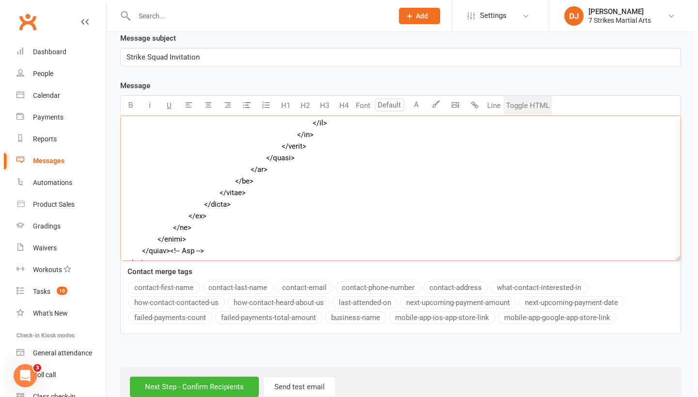
scroll to position [340, 0]
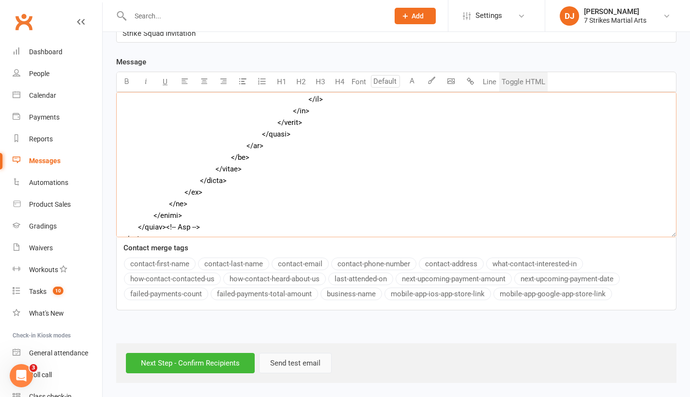
type textarea "<!DOCTYPE html> <html xmlns:v="urn:schemas-microsoft-com:vml" xmlns:o="urn:sche…"
click at [299, 360] on button "Send test email" at bounding box center [295, 363] width 73 height 20
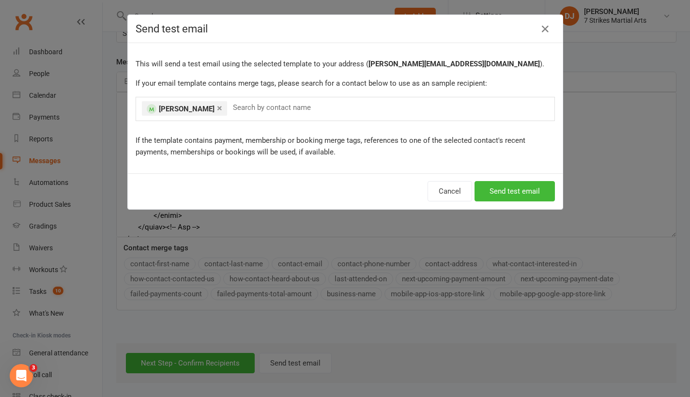
scroll to position [4525, 0]
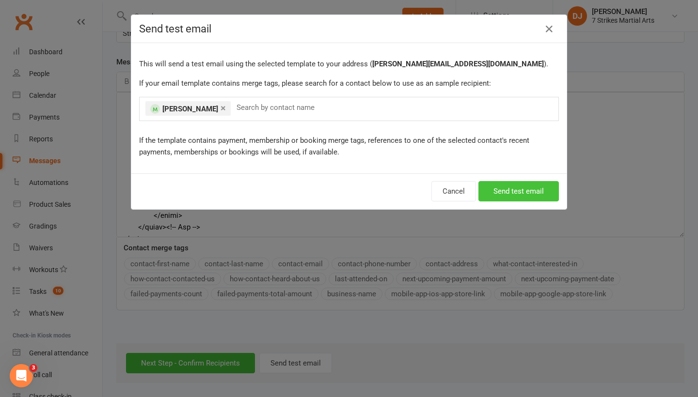
click at [527, 195] on button "Send test email" at bounding box center [518, 191] width 80 height 20
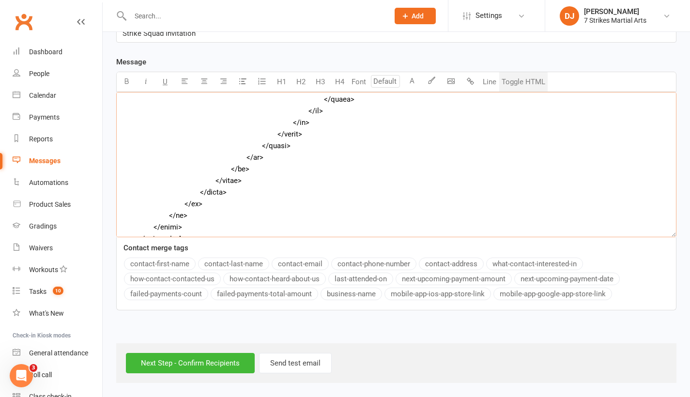
click at [363, 196] on textarea at bounding box center [396, 164] width 560 height 145
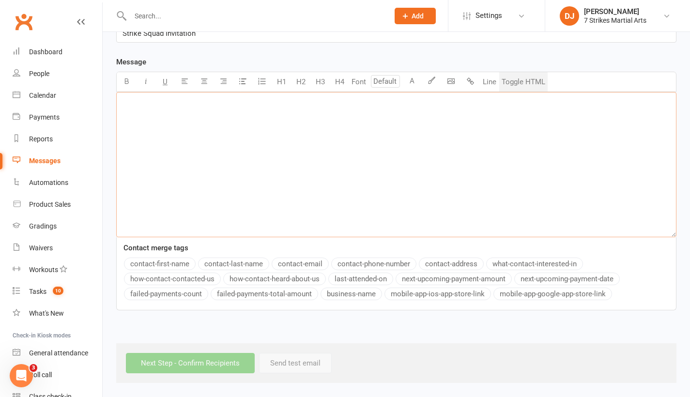
scroll to position [0, 0]
paste textarea "<!DOCTYPE html> <html xmlns:v="urn:schemas-microsoft-com:vml" xmlns:o="urn:sche…"
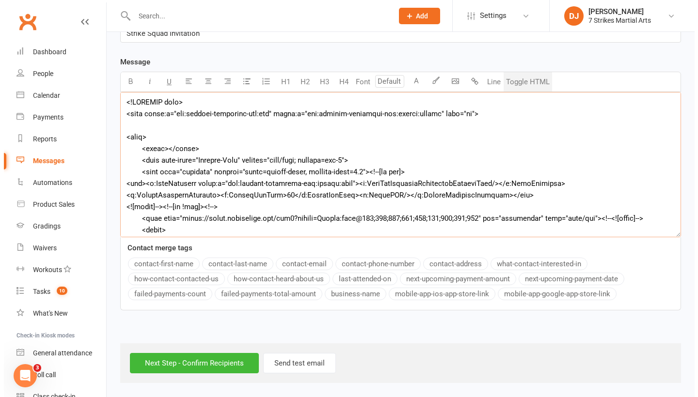
scroll to position [4432, 0]
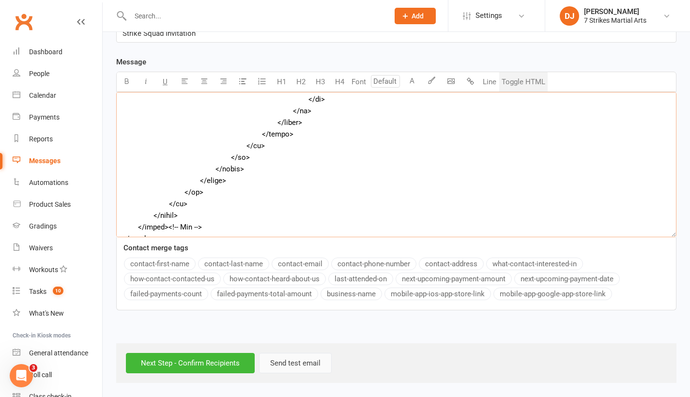
type textarea "<!DOCTYPE html> <html xmlns:v="urn:schemas-microsoft-com:vml" xmlns:o="urn:sche…"
click at [291, 357] on button "Send test email" at bounding box center [295, 363] width 73 height 20
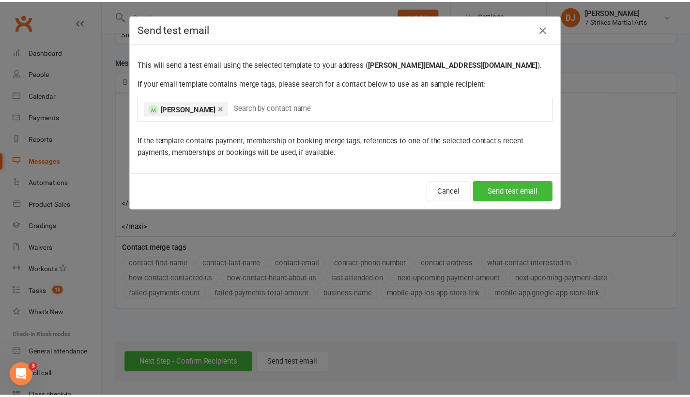
scroll to position [4420, 0]
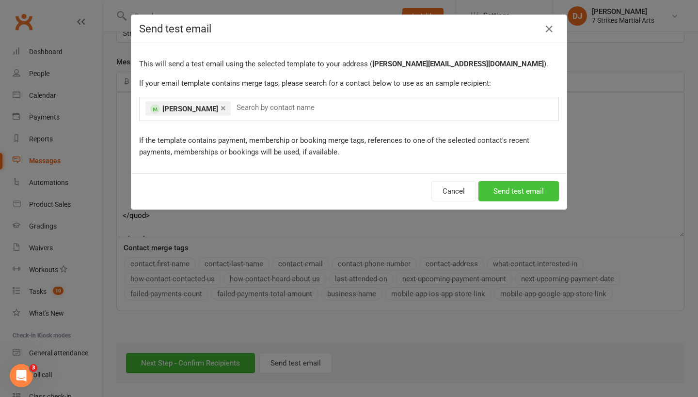
click at [519, 189] on button "Send test email" at bounding box center [518, 191] width 80 height 20
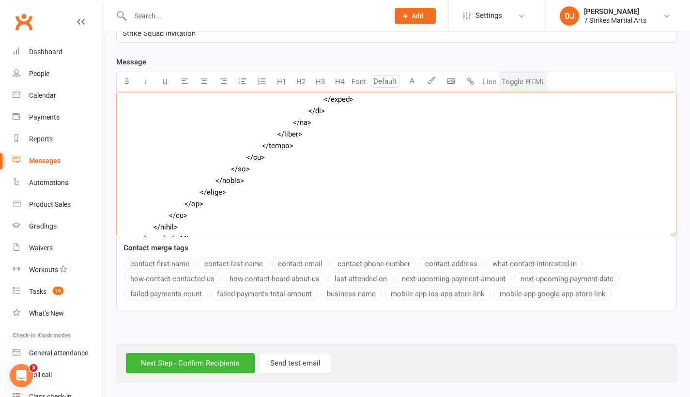
click at [370, 169] on textarea at bounding box center [396, 164] width 560 height 145
click at [369, 169] on textarea at bounding box center [396, 164] width 560 height 145
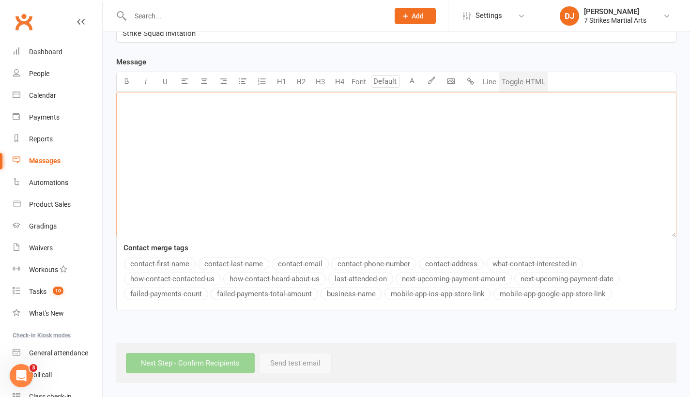
scroll to position [0, 0]
paste textarea "<!DOCTYPE html> <html xmlns:v="urn:schemas-microsoft-com:vml" xmlns:o="urn:sche…"
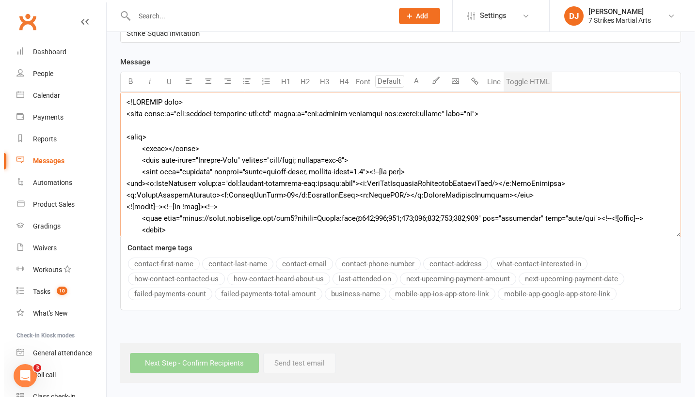
scroll to position [4676, 0]
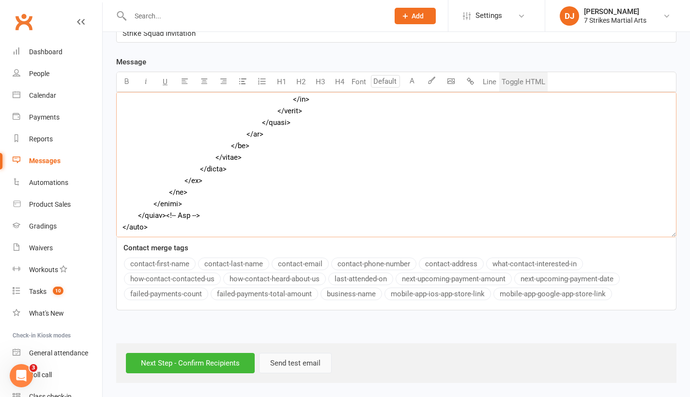
type textarea "<!DOCTYPE html> <html xmlns:v="urn:schemas-microsoft-com:vml" xmlns:o="urn:sche…"
click at [272, 356] on button "Send test email" at bounding box center [295, 363] width 73 height 20
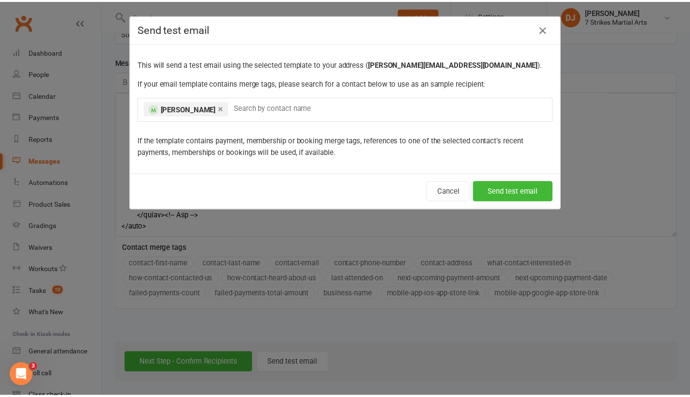
scroll to position [4665, 0]
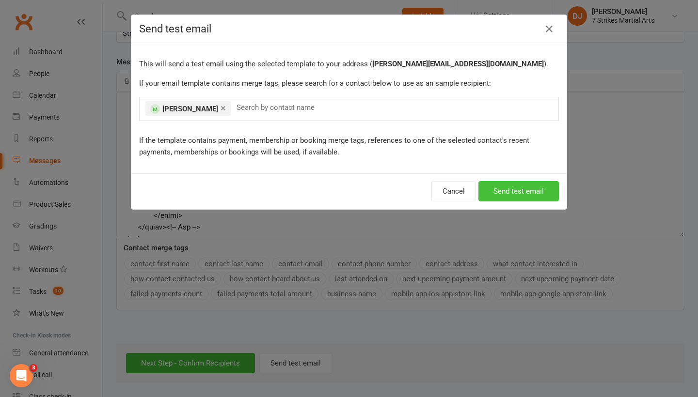
click at [490, 198] on button "Send test email" at bounding box center [518, 191] width 80 height 20
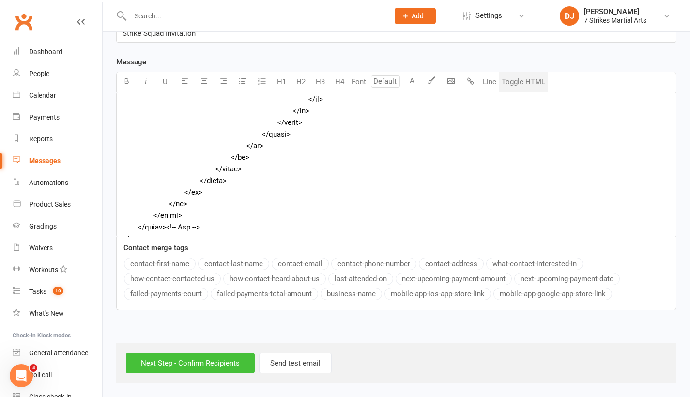
click at [185, 353] on input "Next Step - Confirm Recipients" at bounding box center [190, 363] width 129 height 20
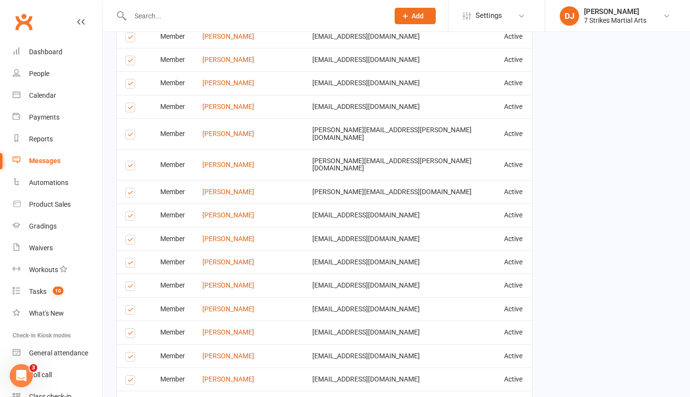
scroll to position [4900, 0]
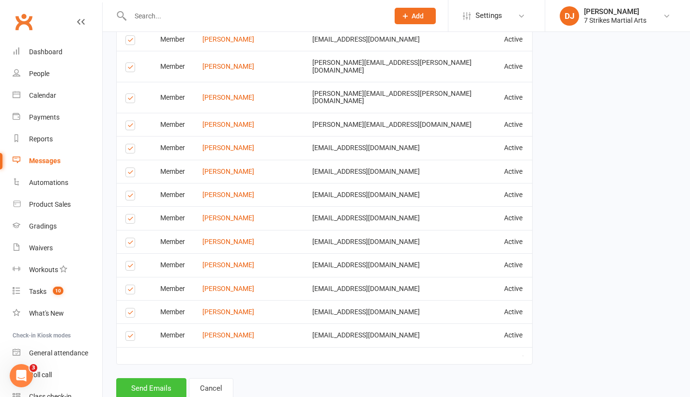
click at [160, 378] on button "Send Emails" at bounding box center [151, 388] width 70 height 20
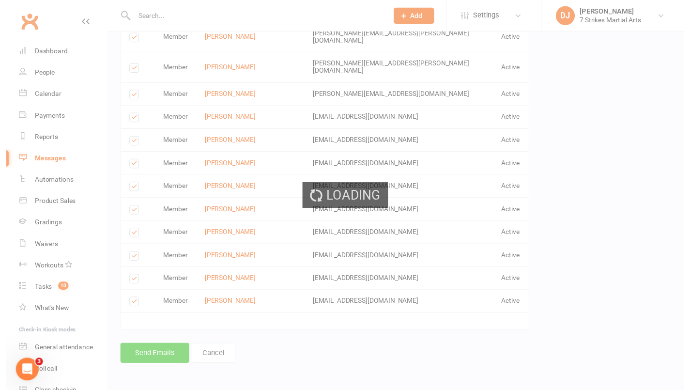
scroll to position [4767, 0]
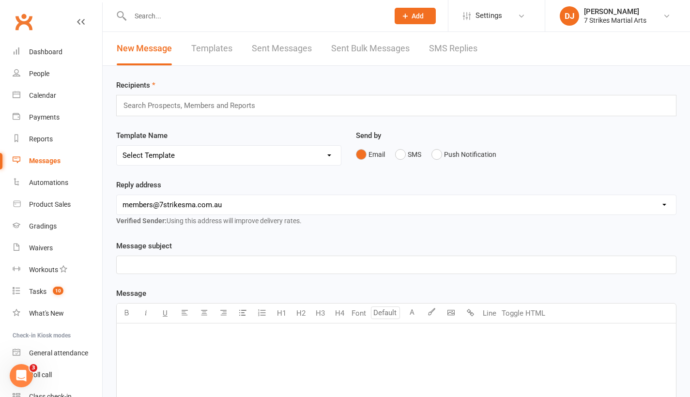
click at [501, 116] on div "Recipients Search Prospects, Members and Reports Template Name Select Template …" at bounding box center [397, 340] width 588 height 549
click at [496, 112] on div "Search Prospects, Members and Reports" at bounding box center [396, 105] width 560 height 21
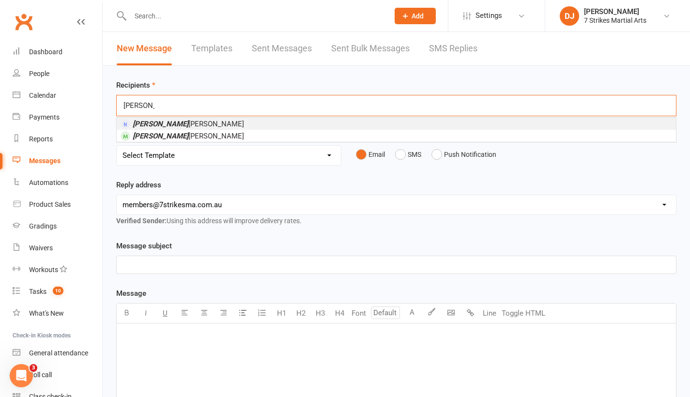
type input "[PERSON_NAME]"
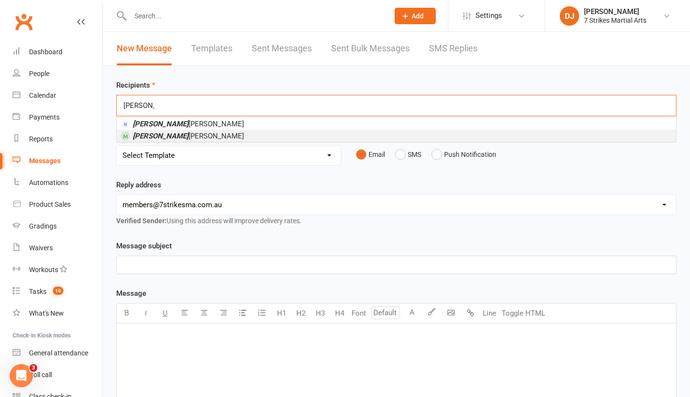
drag, startPoint x: 399, startPoint y: 166, endPoint x: 334, endPoint y: 135, distance: 71.5
click at [334, 135] on li "[PERSON_NAME]" at bounding box center [396, 136] width 559 height 12
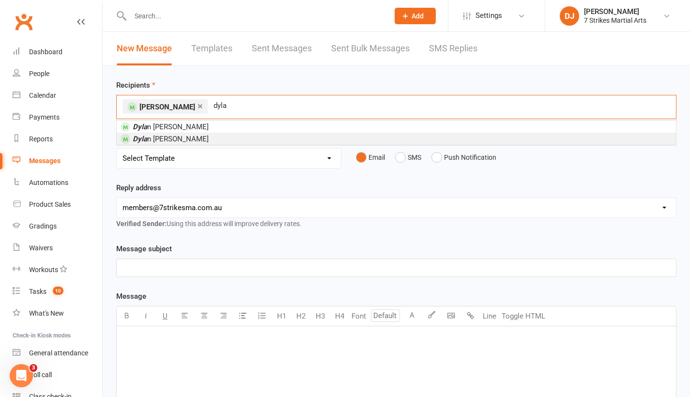
type input "dyla"
click at [211, 140] on li "[PERSON_NAME]" at bounding box center [396, 139] width 559 height 12
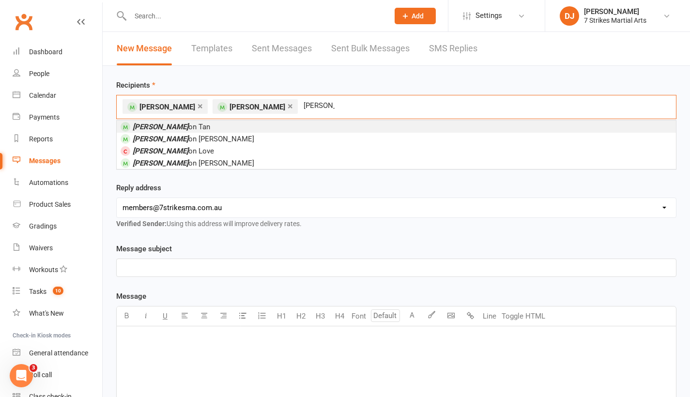
type input "[PERSON_NAME]"
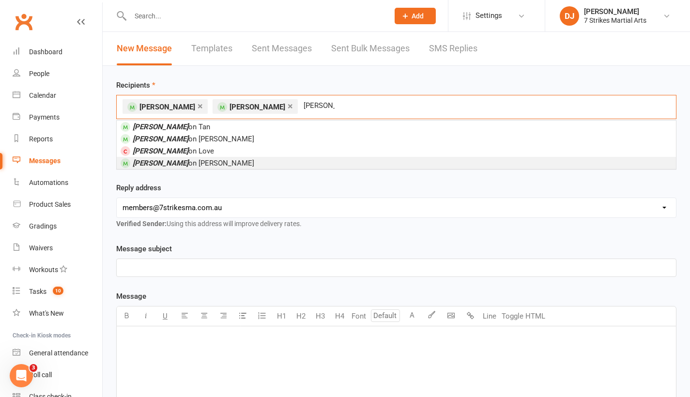
drag, startPoint x: 210, startPoint y: 140, endPoint x: 177, endPoint y: 165, distance: 40.8
click at [177, 165] on span "[PERSON_NAME] on [PERSON_NAME]" at bounding box center [194, 163] width 122 height 9
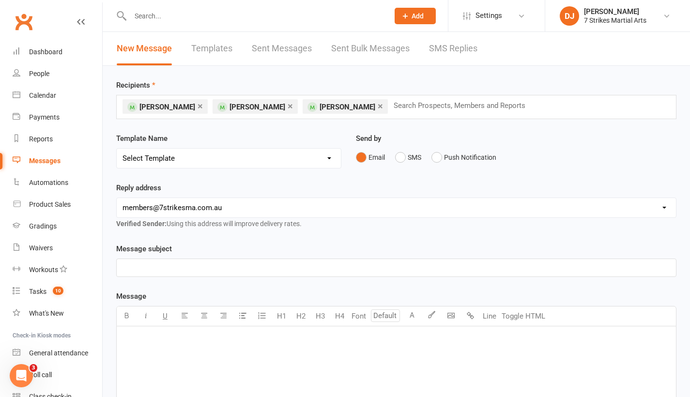
click at [228, 169] on div "Template Name Select Template [Email] New term active member has not attended […" at bounding box center [229, 157] width 240 height 49
click at [213, 272] on p "﻿" at bounding box center [397, 268] width 548 height 12
click at [184, 357] on div "﻿" at bounding box center [396, 398] width 559 height 145
click at [163, 355] on div "﻿" at bounding box center [396, 398] width 559 height 145
click at [525, 314] on button "Toggle HTML" at bounding box center [523, 316] width 48 height 19
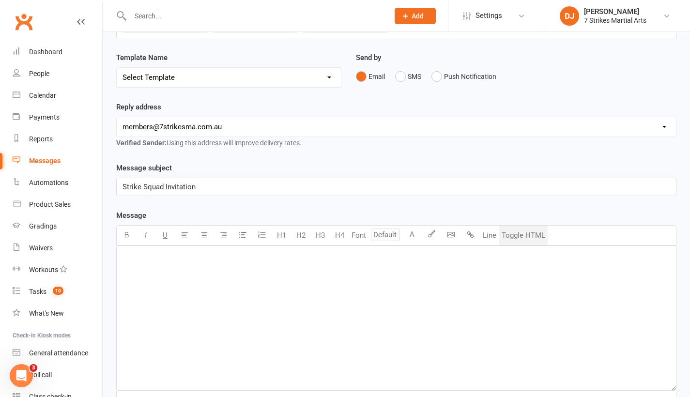
scroll to position [169, 0]
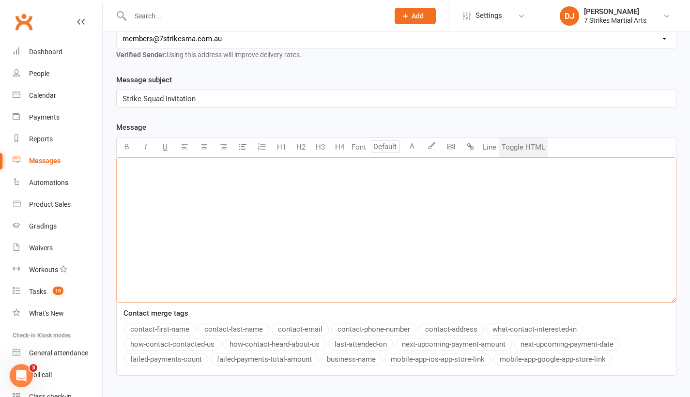
click at [438, 223] on textarea at bounding box center [396, 229] width 560 height 145
paste textarea "<!DOCTYPE html> <html xmlns:v="urn:schemas-microsoft-com:vml" xmlns:o="urn:sche…"
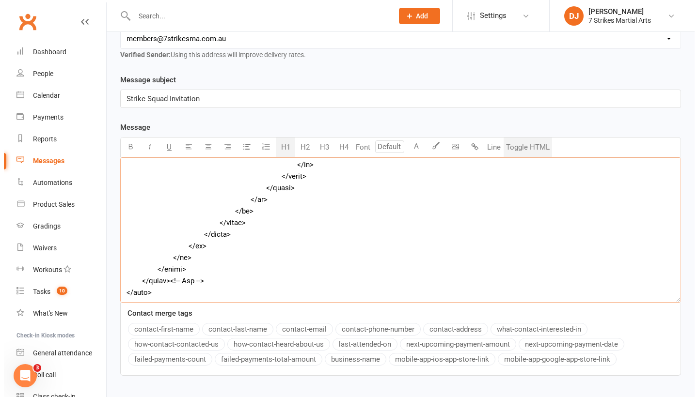
scroll to position [243, 0]
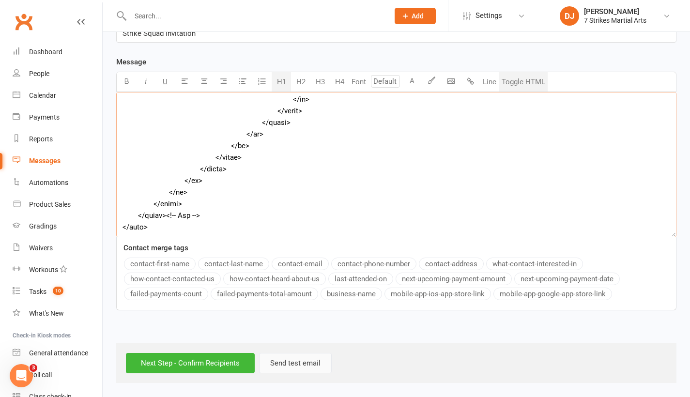
type textarea "<!DOCTYPE html> <html xmlns:v="urn:schemas-microsoft-com:vml" xmlns:o="urn:sche…"
click at [297, 353] on button "Send test email" at bounding box center [295, 363] width 73 height 20
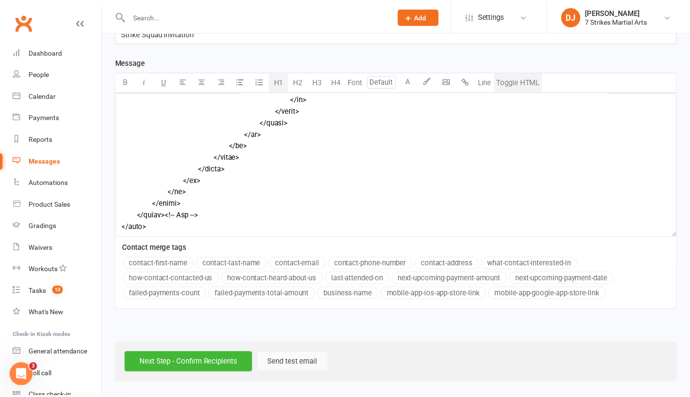
scroll to position [4653, 0]
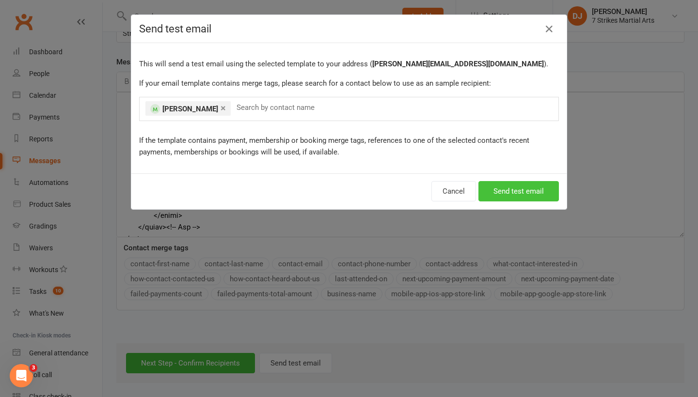
click at [515, 192] on button "Send test email" at bounding box center [518, 191] width 80 height 20
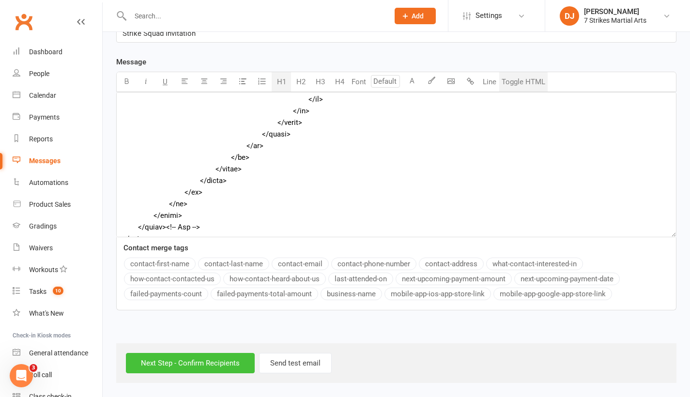
click at [192, 364] on input "Next Step - Confirm Recipients" at bounding box center [190, 363] width 129 height 20
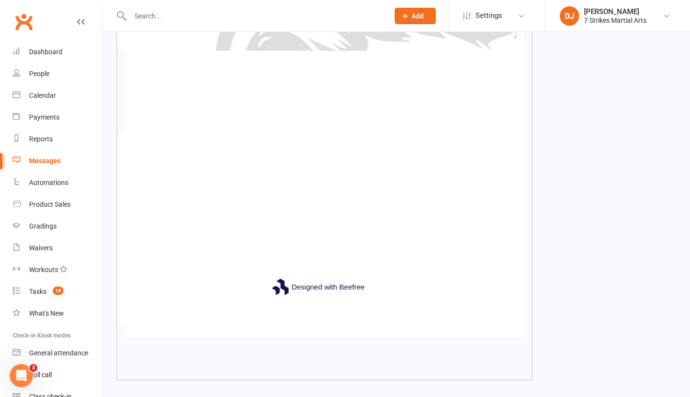
scroll to position [4190, 0]
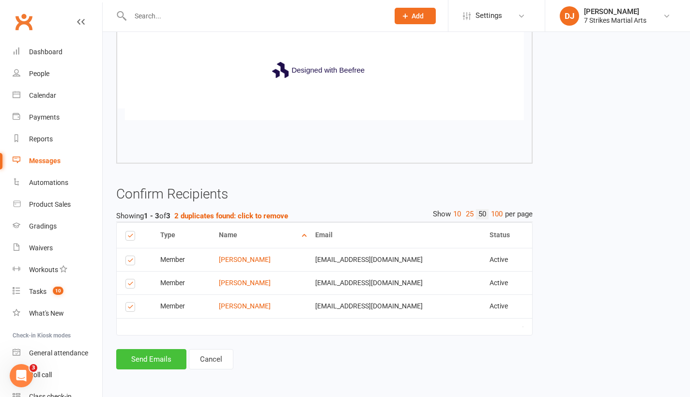
click at [165, 349] on button "Send Emails" at bounding box center [151, 359] width 70 height 20
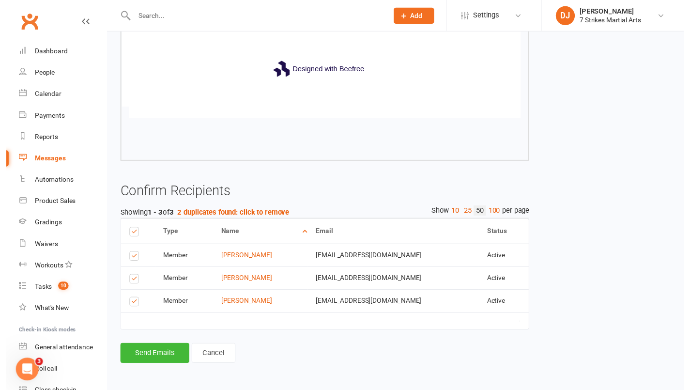
scroll to position [4058, 0]
